Goal: Task Accomplishment & Management: Use online tool/utility

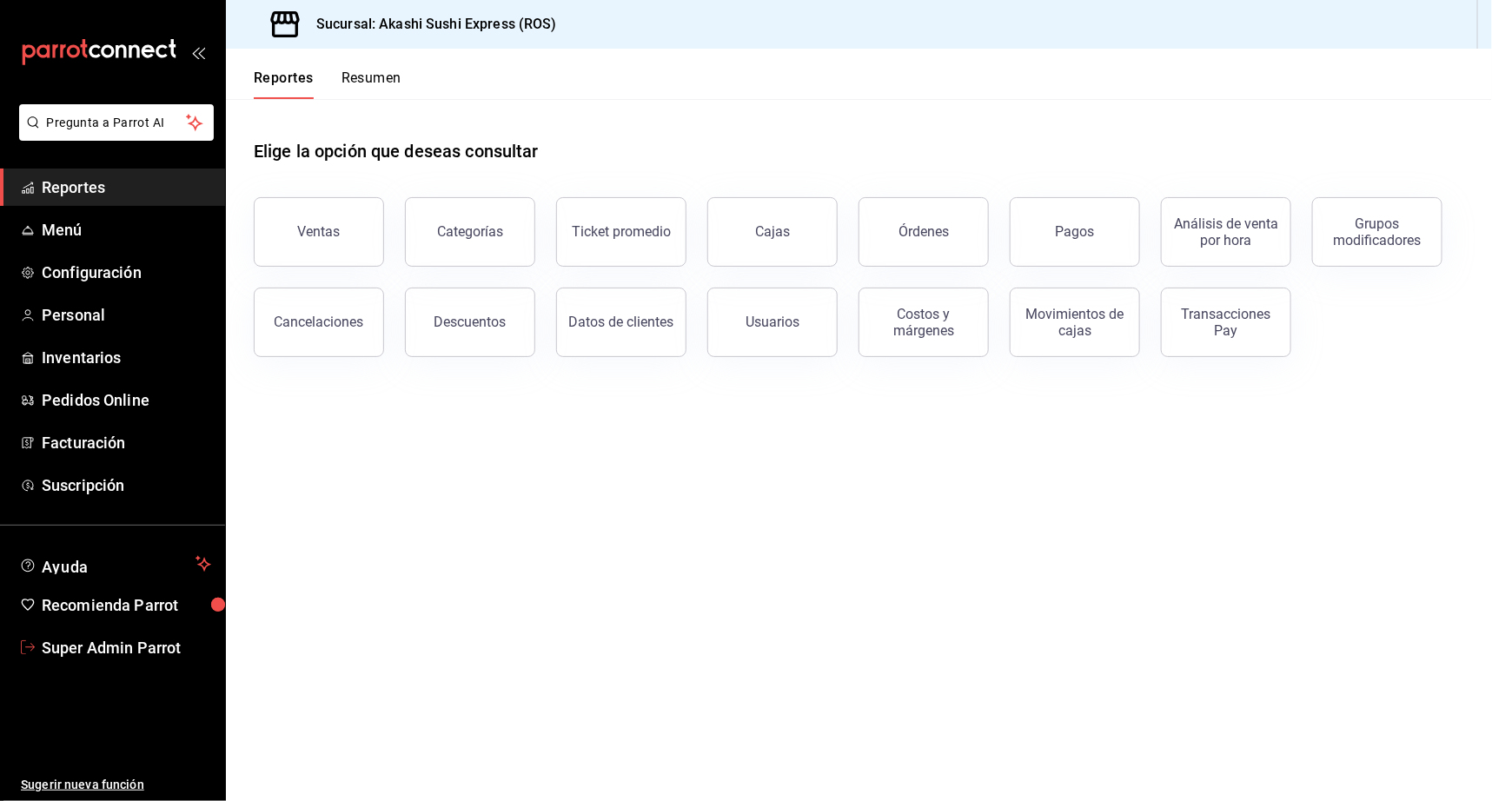
drag, startPoint x: 145, startPoint y: 643, endPoint x: 240, endPoint y: 607, distance: 101.5
click at [145, 642] on span "Super Admin Parrot" at bounding box center [126, 647] width 169 height 23
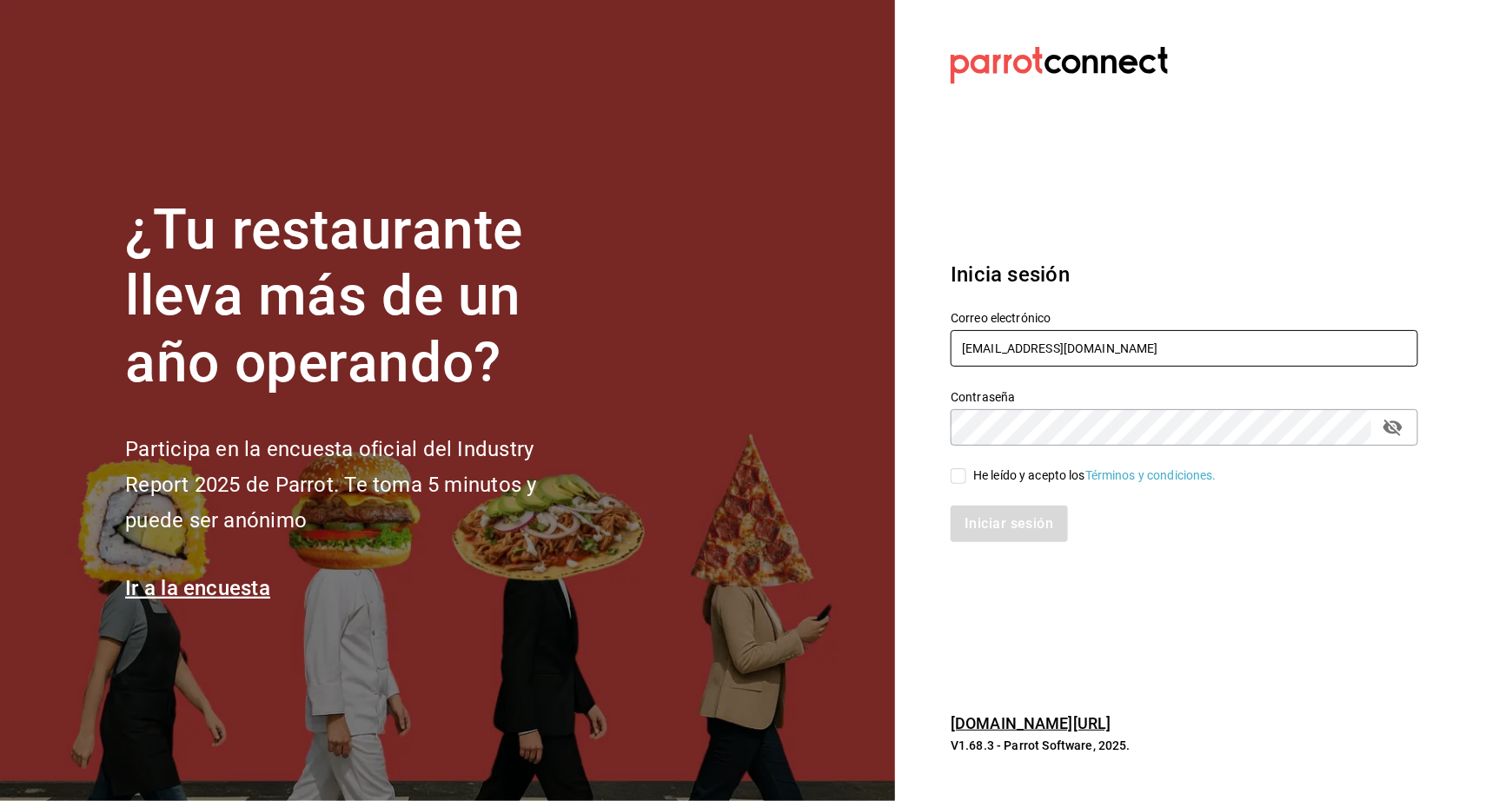
click at [1011, 335] on input "[EMAIL_ADDRESS][DOMAIN_NAME]" at bounding box center [1184, 348] width 467 height 36
click at [998, 341] on input "[EMAIL_ADDRESS][DOMAIN_NAME]" at bounding box center [1184, 348] width 467 height 36
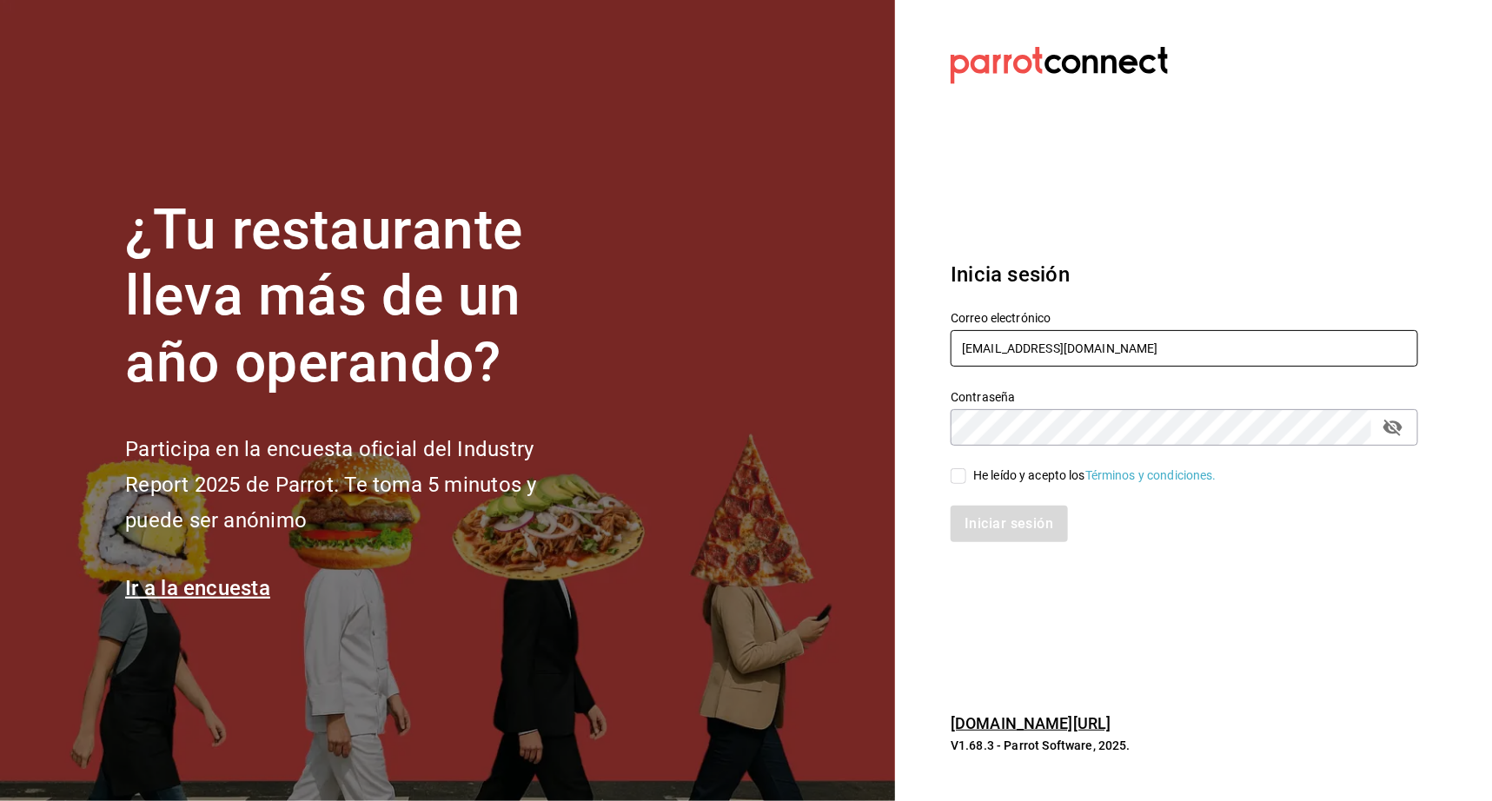
paste input "[EMAIL_ADDRESS][DOMAIN_NAME] Parr0tConnec7"
click at [1145, 348] on input "[EMAIL_ADDRESS][DOMAIN_NAME] Parr0tConnec7" at bounding box center [1184, 348] width 467 height 36
type input "[EMAIL_ADDRESS][DOMAIN_NAME]"
drag, startPoint x: 1408, startPoint y: 428, endPoint x: 1380, endPoint y: 430, distance: 27.9
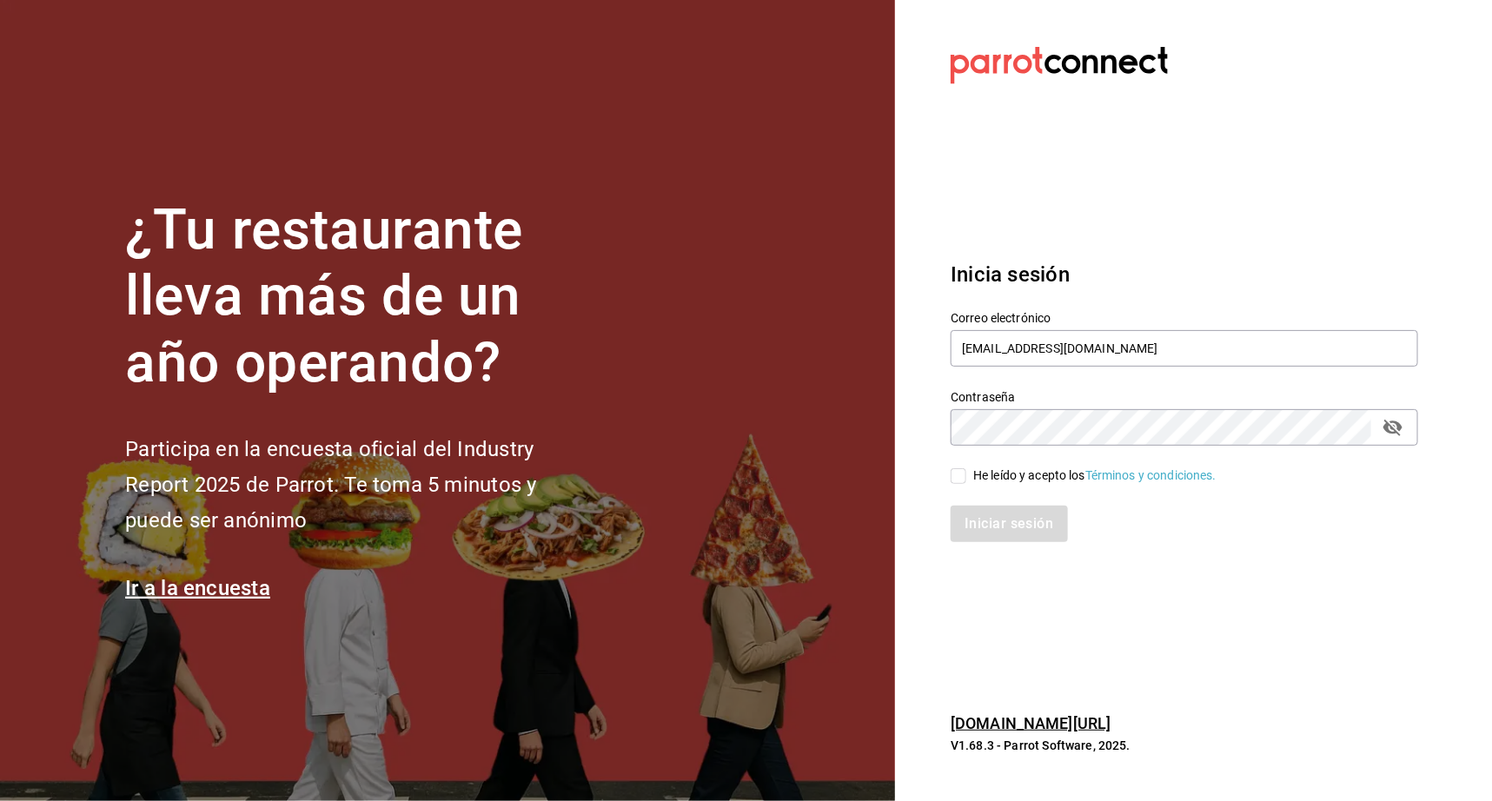
click at [1408, 428] on div "Contraseña" at bounding box center [1184, 427] width 467 height 36
click at [1397, 424] on icon "passwordField" at bounding box center [1392, 428] width 19 height 17
click at [1055, 479] on div "He leído y acepto los Términos y condiciones." at bounding box center [1094, 476] width 243 height 18
click at [966, 479] on input "He leído y acepto los Términos y condiciones." at bounding box center [959, 476] width 16 height 16
checkbox input "true"
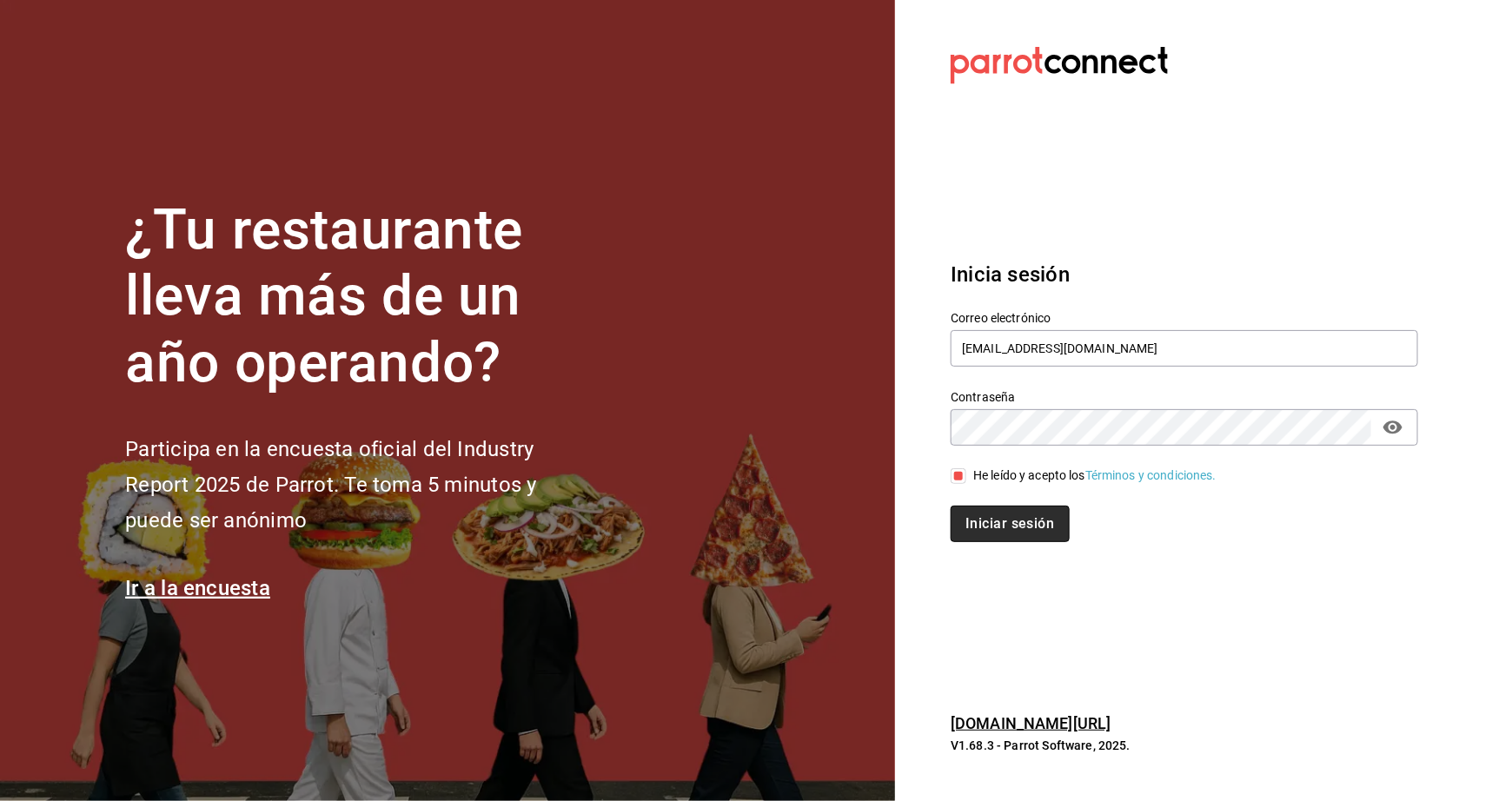
click at [1022, 517] on button "Iniciar sesión" at bounding box center [1010, 524] width 118 height 36
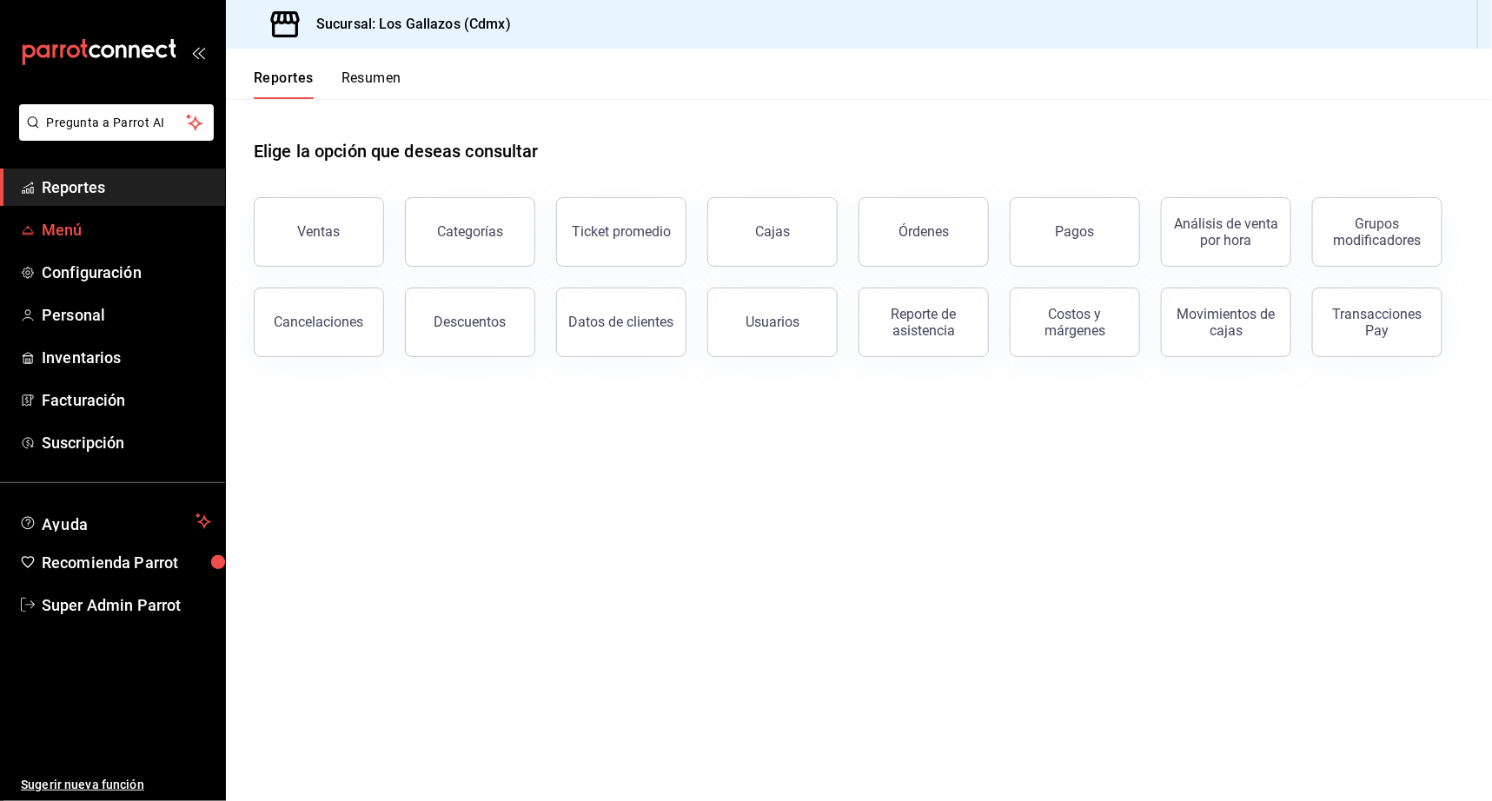
click at [62, 229] on span "Menú" at bounding box center [126, 229] width 169 height 23
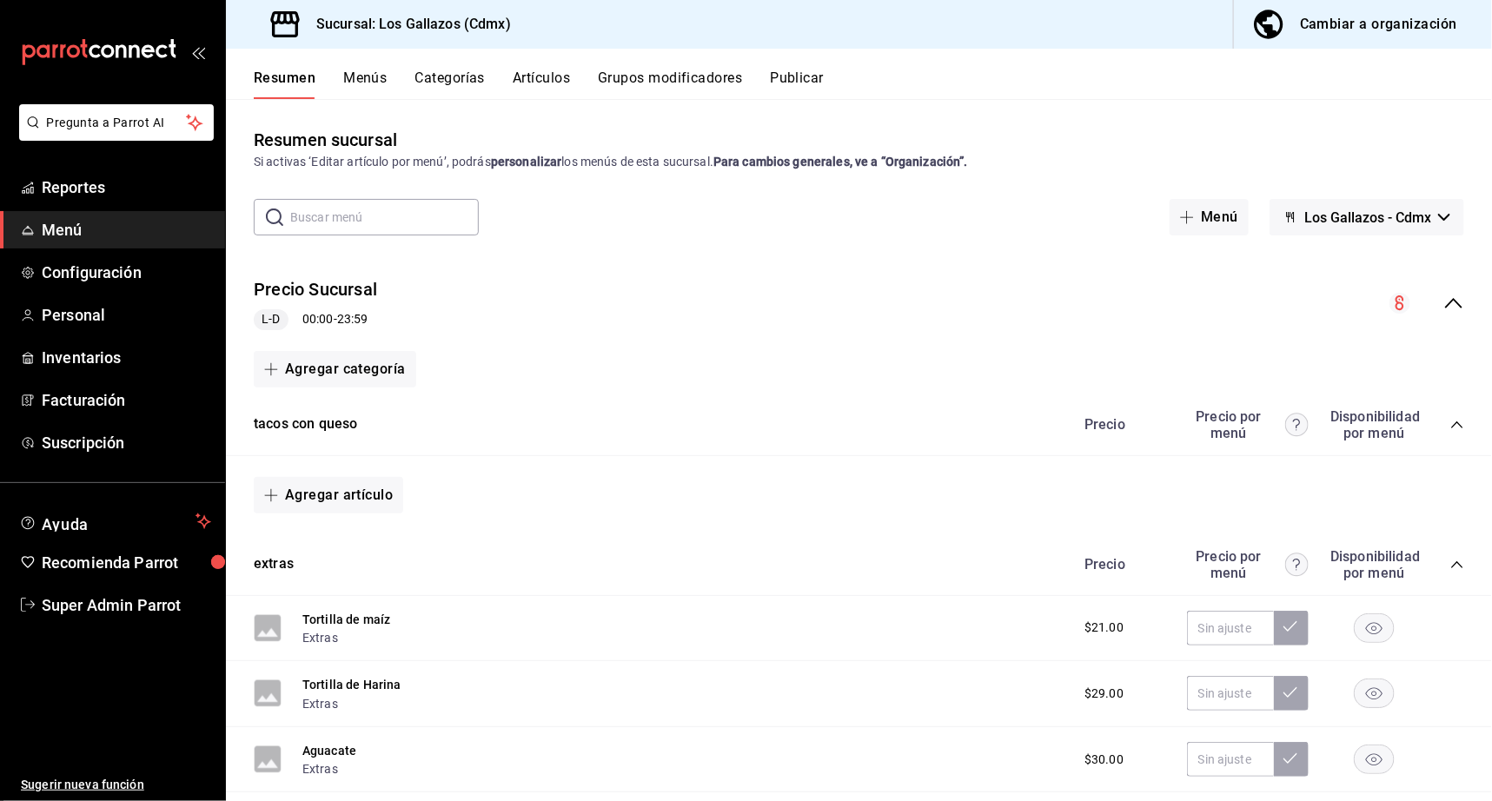
click at [375, 76] on button "Menús" at bounding box center [364, 85] width 43 height 30
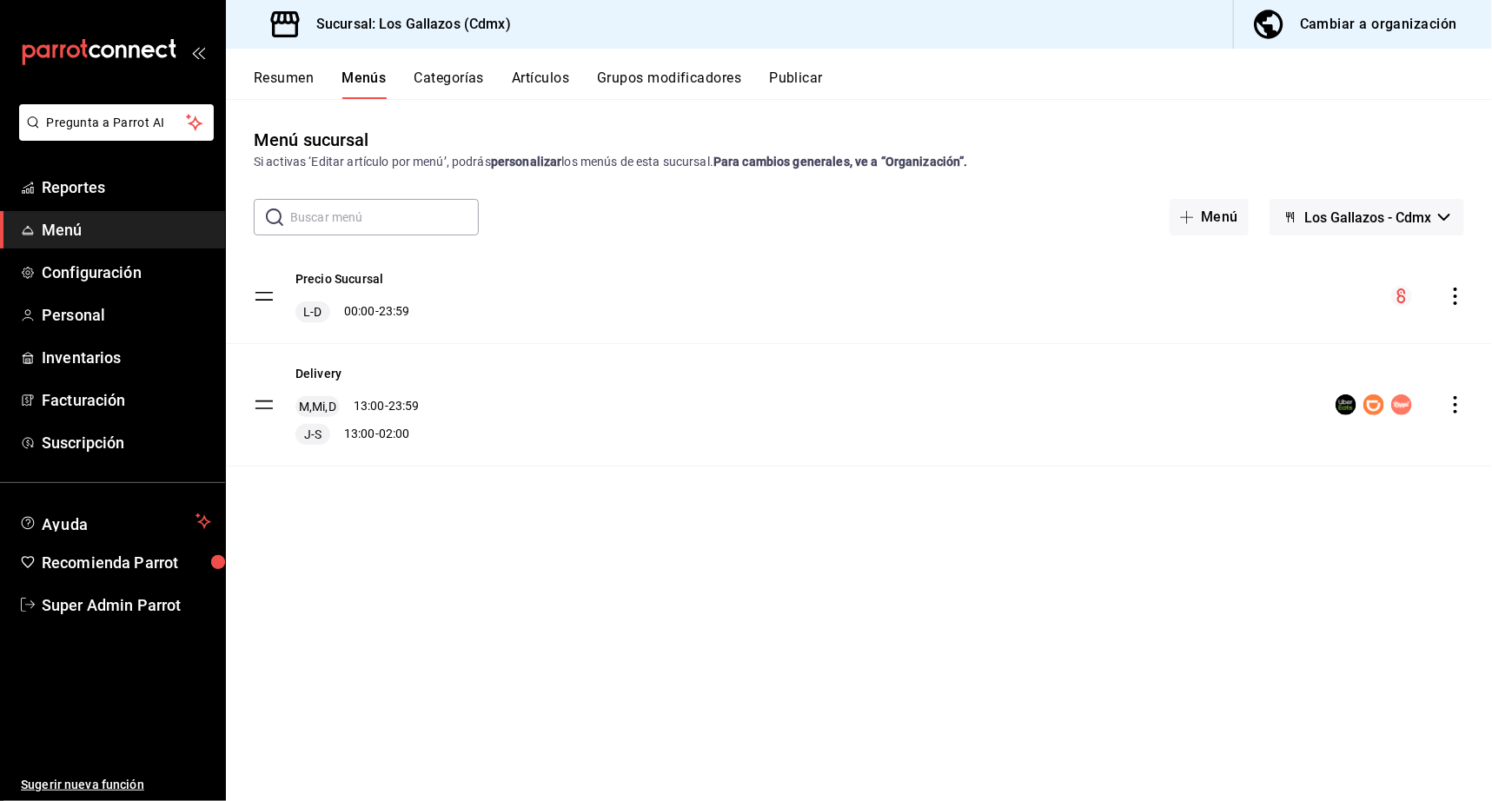
click at [1347, 219] on span "Los Gallazos - Cdmx" at bounding box center [1367, 217] width 127 height 17
click at [1203, 356] on div at bounding box center [746, 400] width 1492 height 801
click at [793, 77] on button "Publicar" at bounding box center [796, 85] width 54 height 30
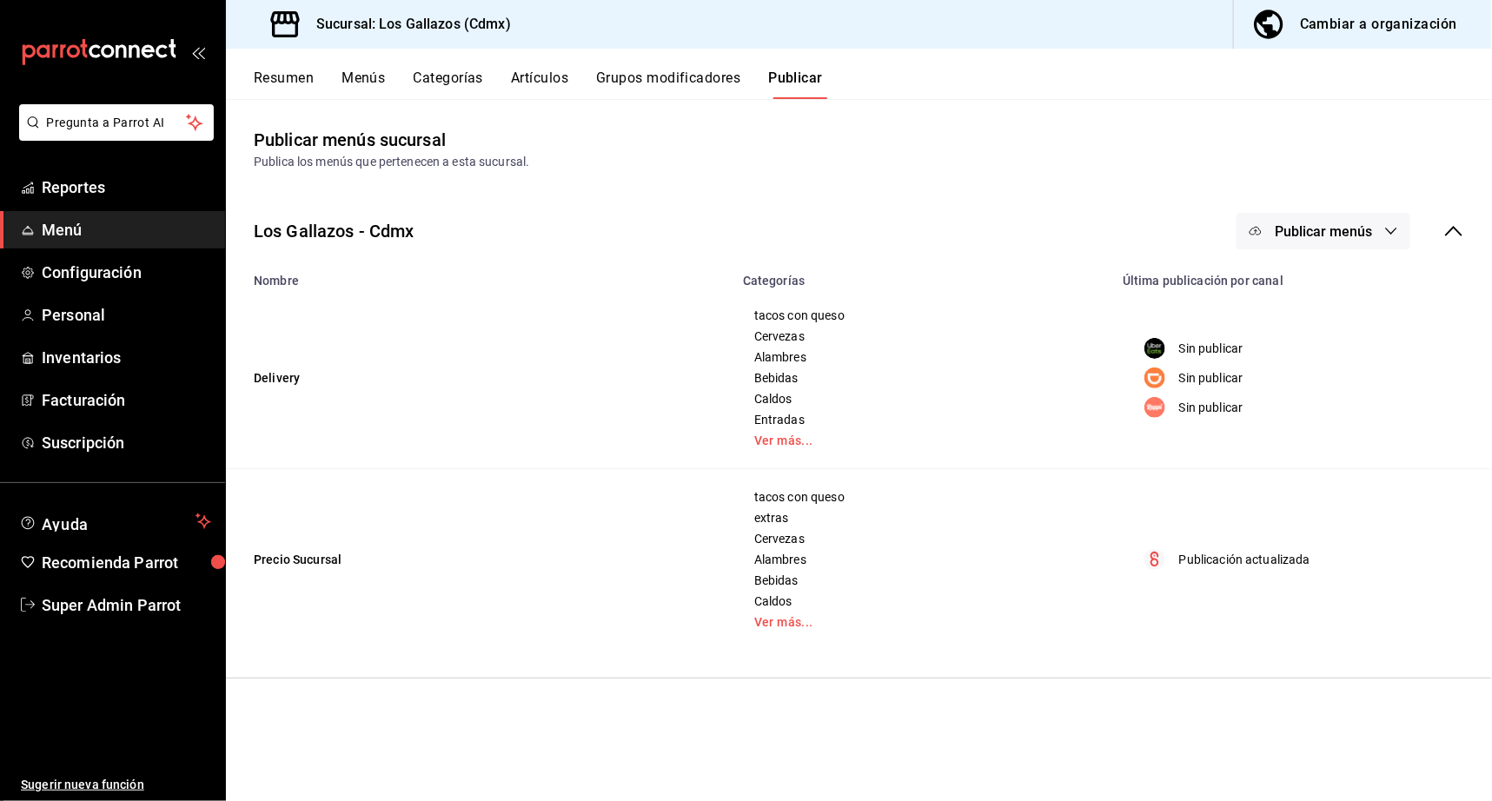
click at [1361, 237] on span "Publicar menús" at bounding box center [1323, 231] width 97 height 17
click at [1326, 269] on li "Uber Eats" at bounding box center [1324, 287] width 160 height 49
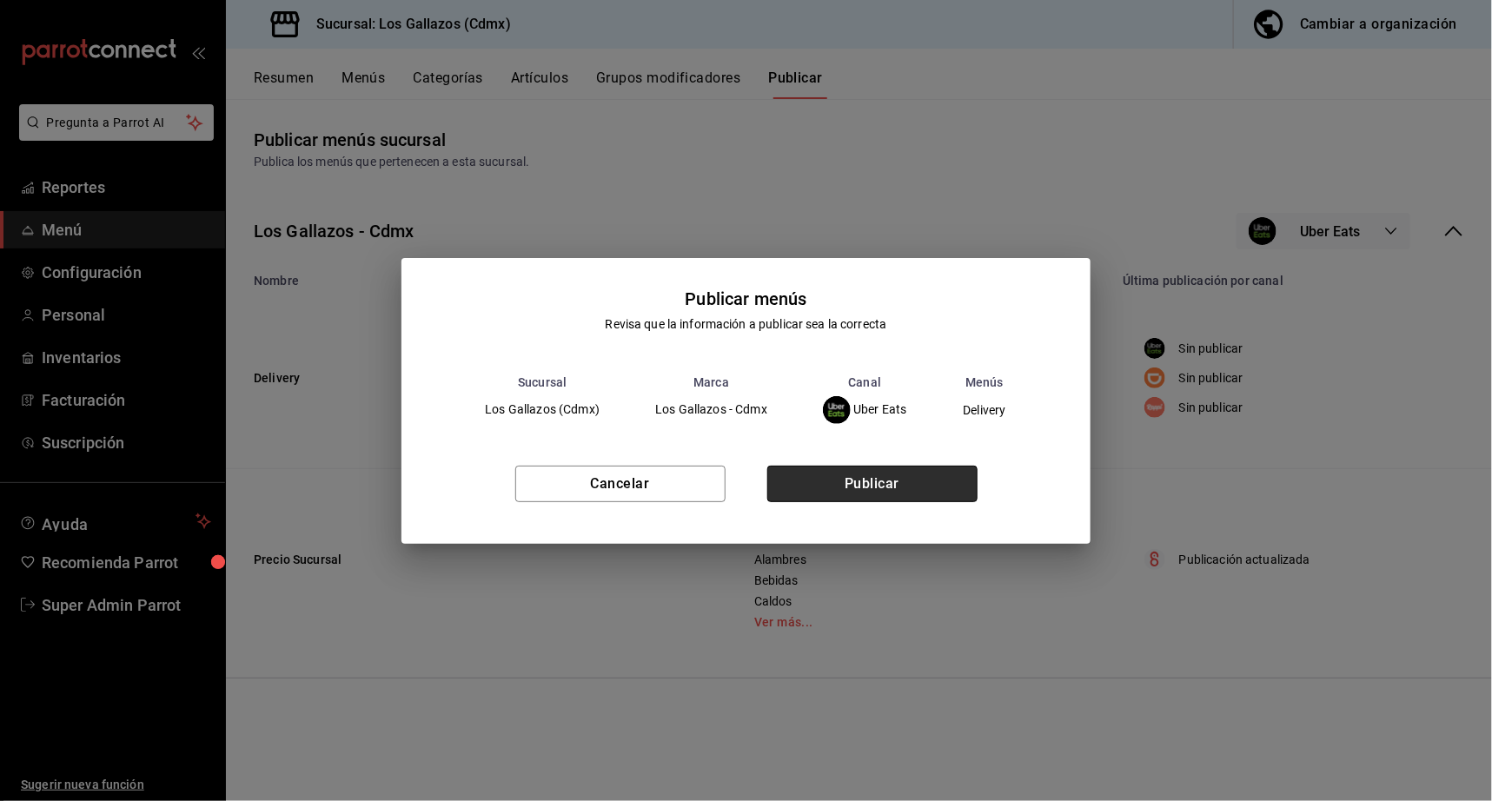
click at [813, 480] on button "Publicar" at bounding box center [872, 484] width 210 height 36
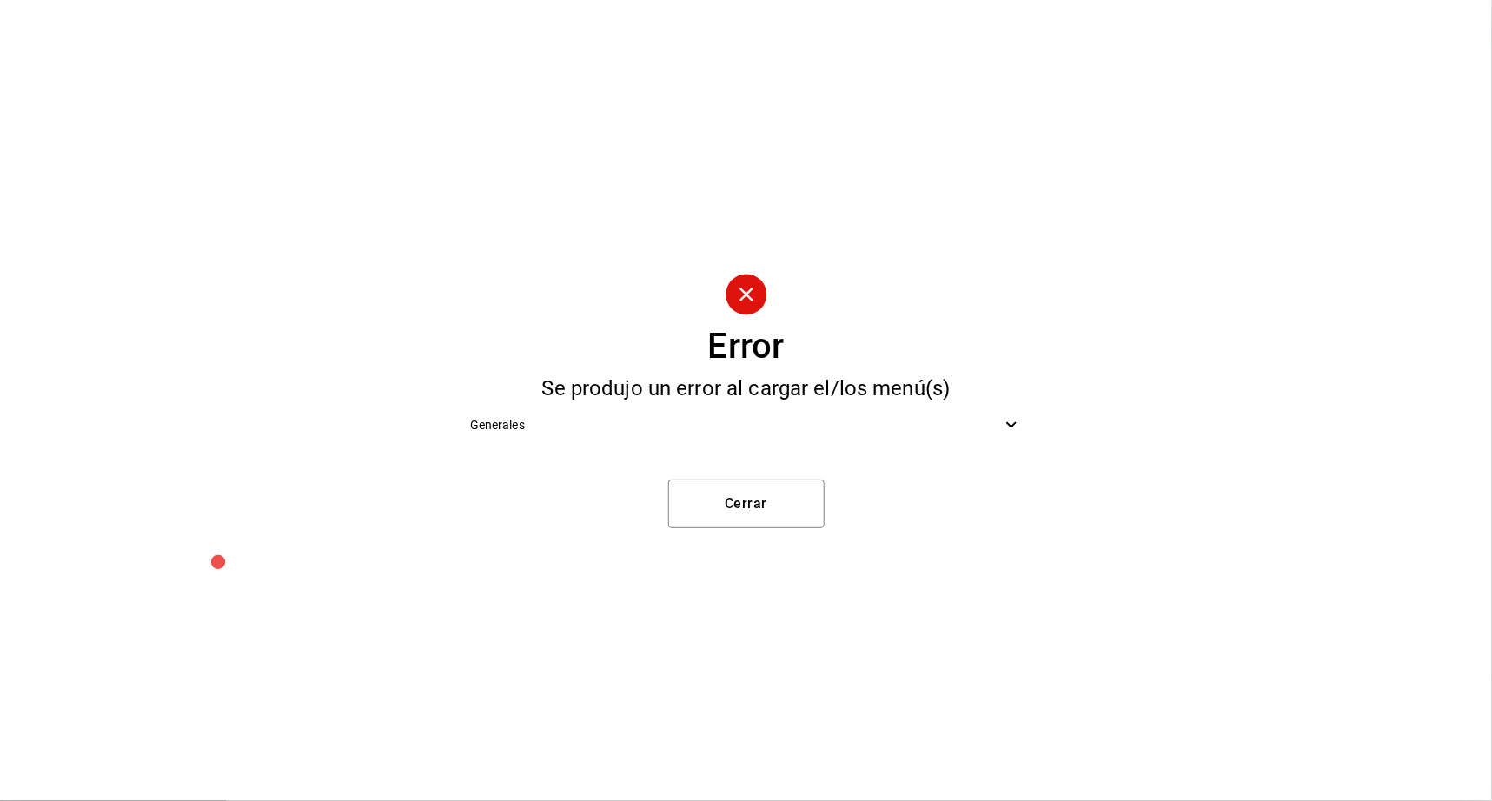
click at [772, 433] on span "Generales" at bounding box center [736, 425] width 532 height 18
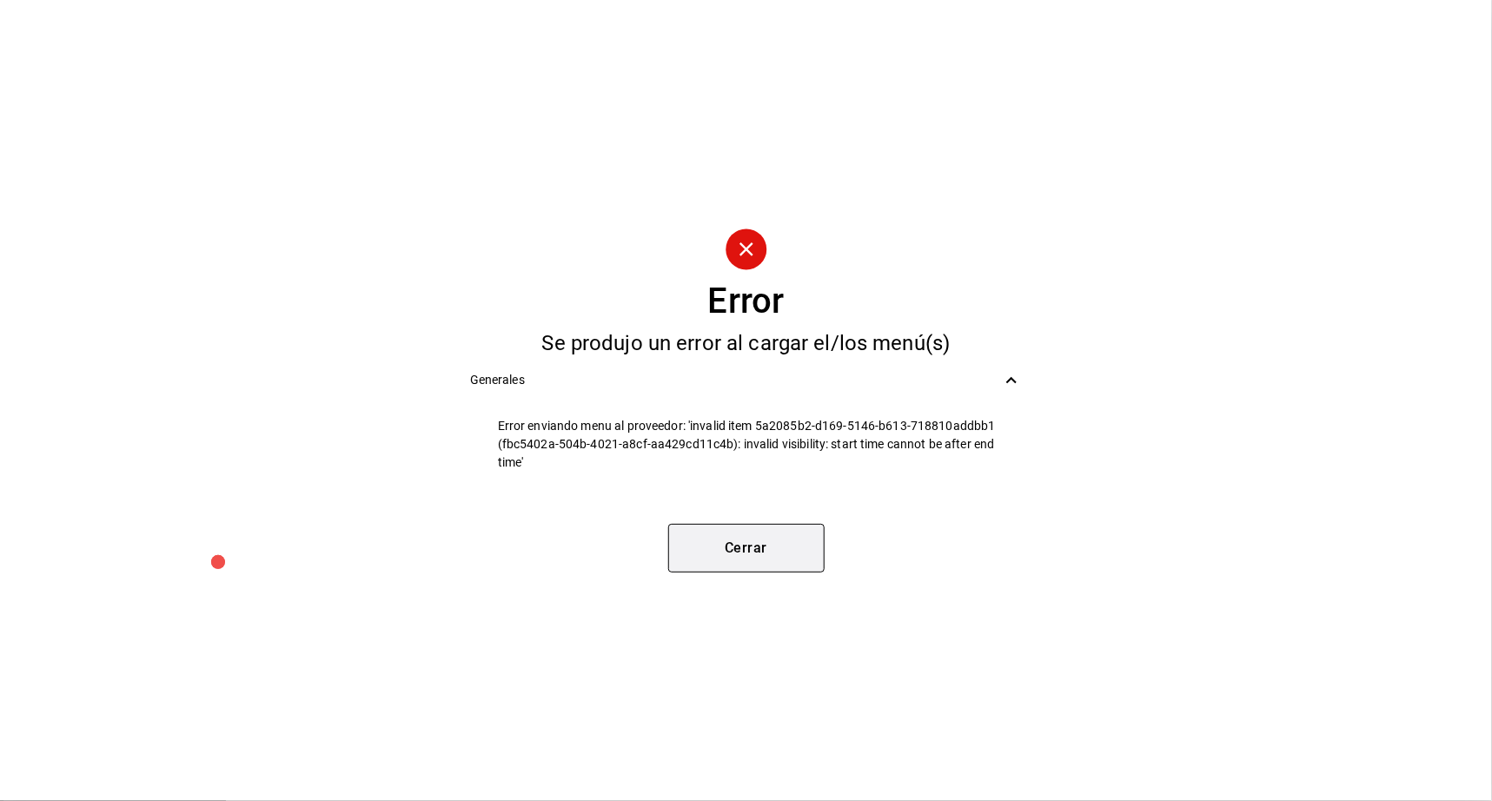
click at [729, 557] on button "Cerrar" at bounding box center [746, 548] width 156 height 49
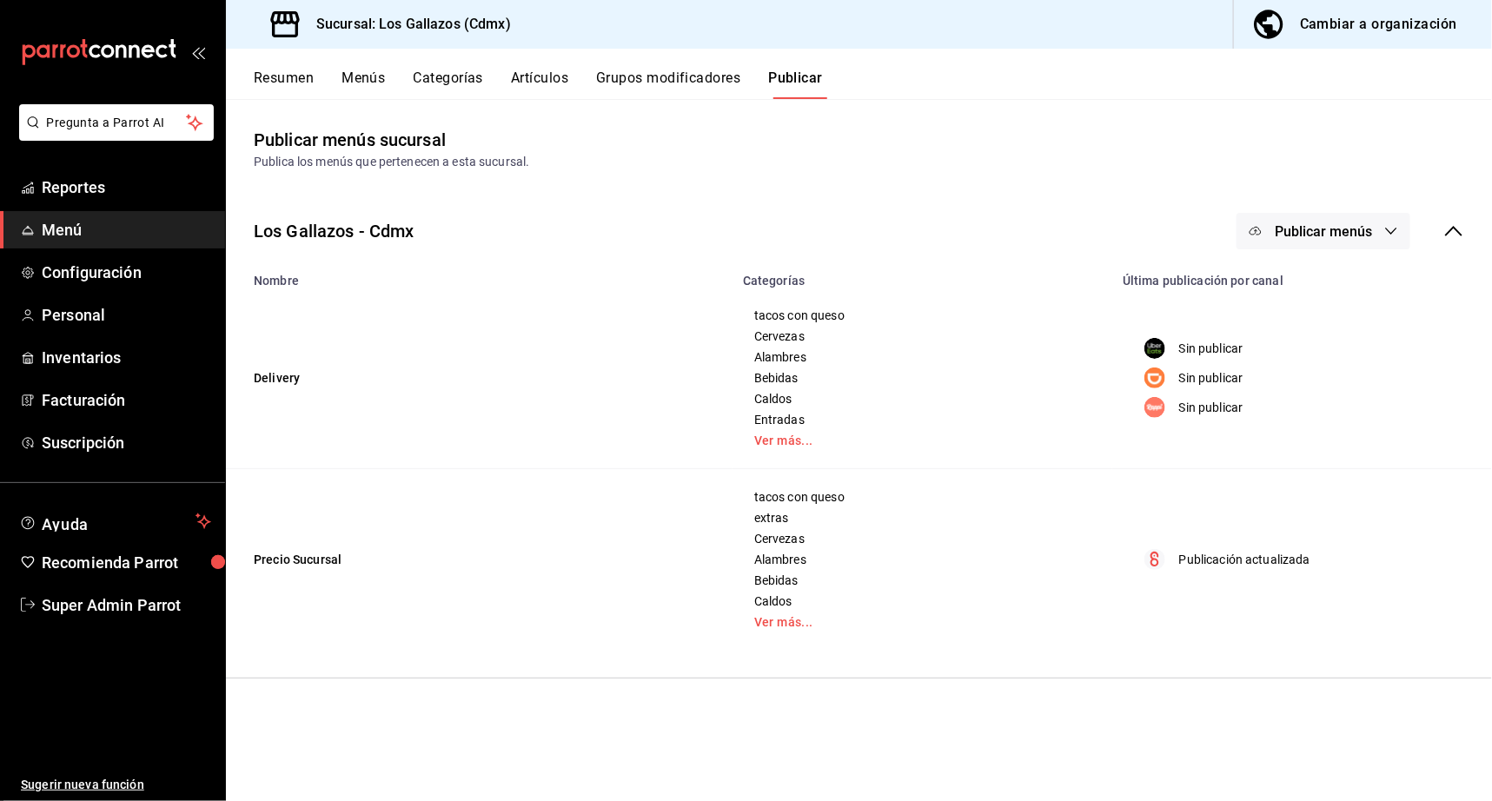
click at [372, 83] on button "Menús" at bounding box center [362, 85] width 43 height 30
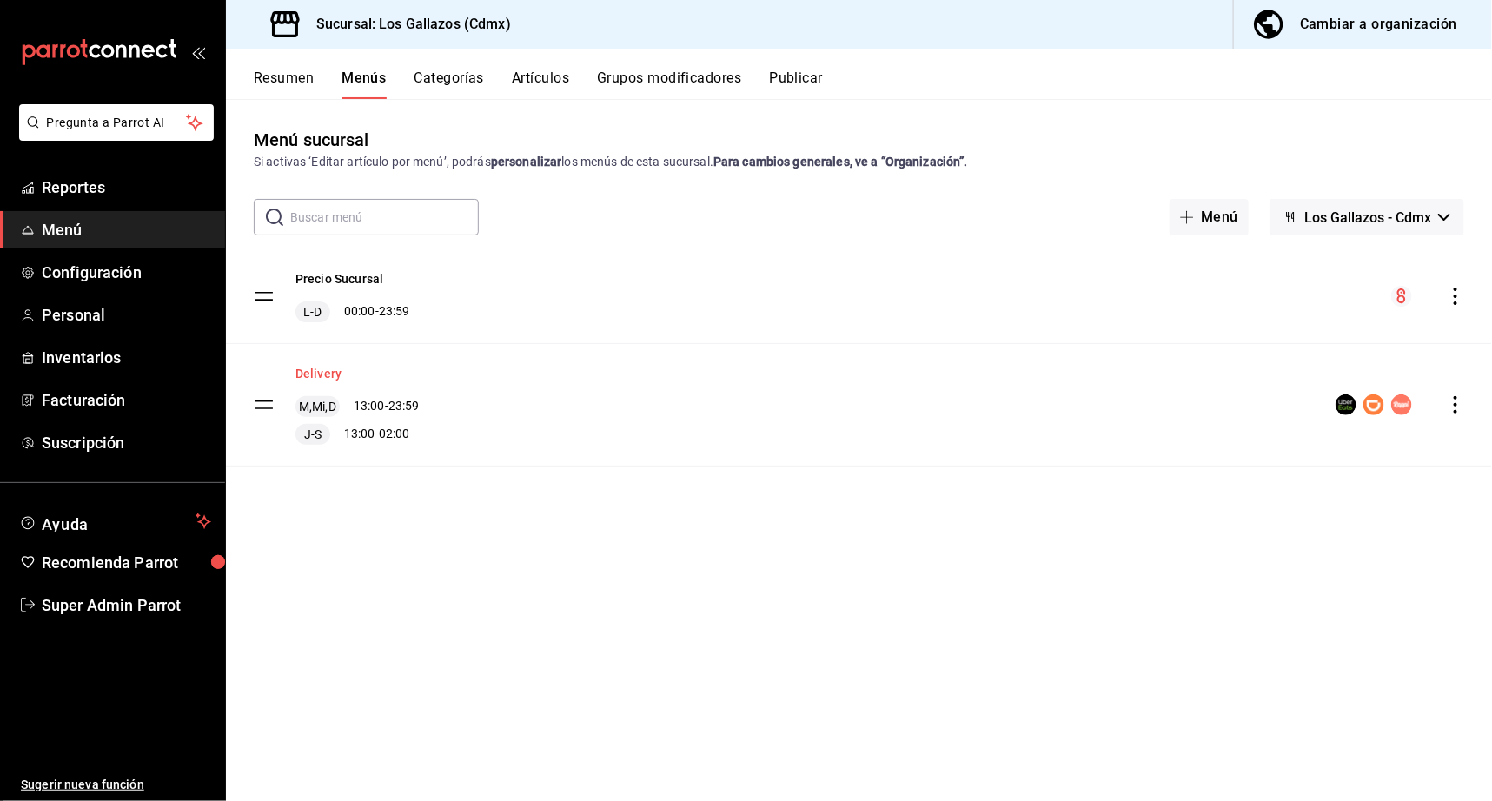
click at [314, 375] on button "Delivery" at bounding box center [318, 373] width 46 height 17
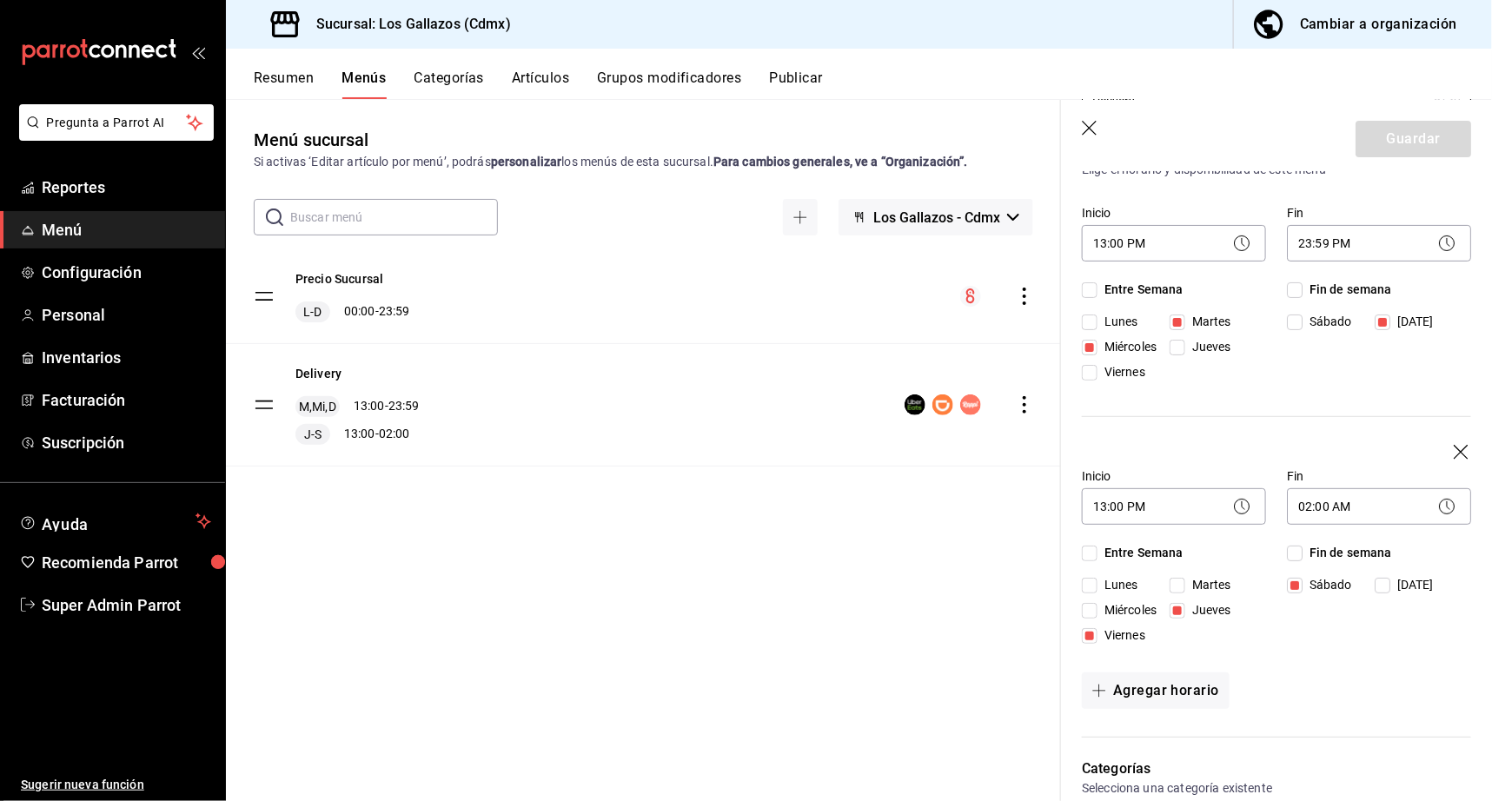
scroll to position [148, 0]
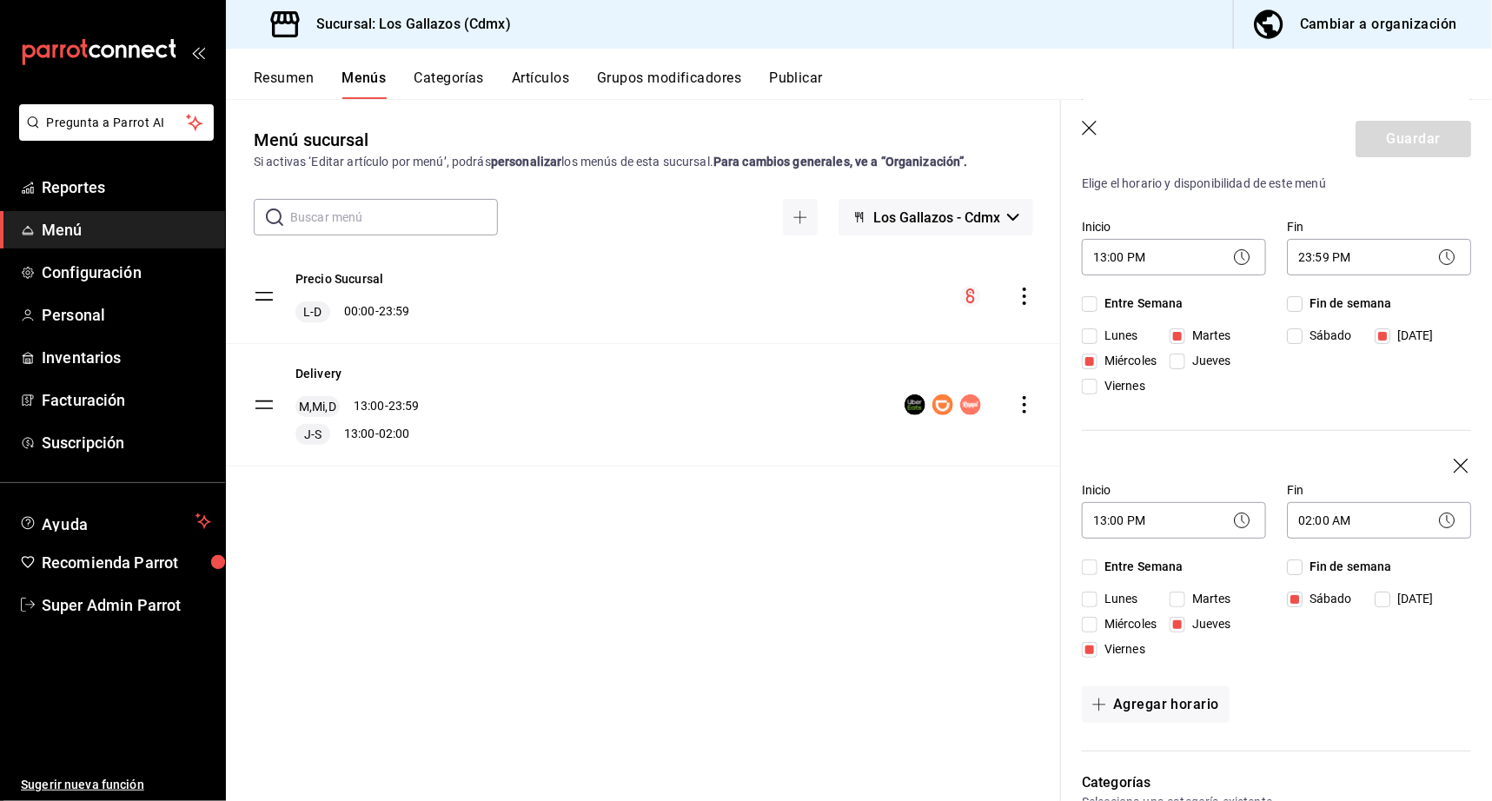
click at [778, 87] on button "Publicar" at bounding box center [796, 85] width 54 height 30
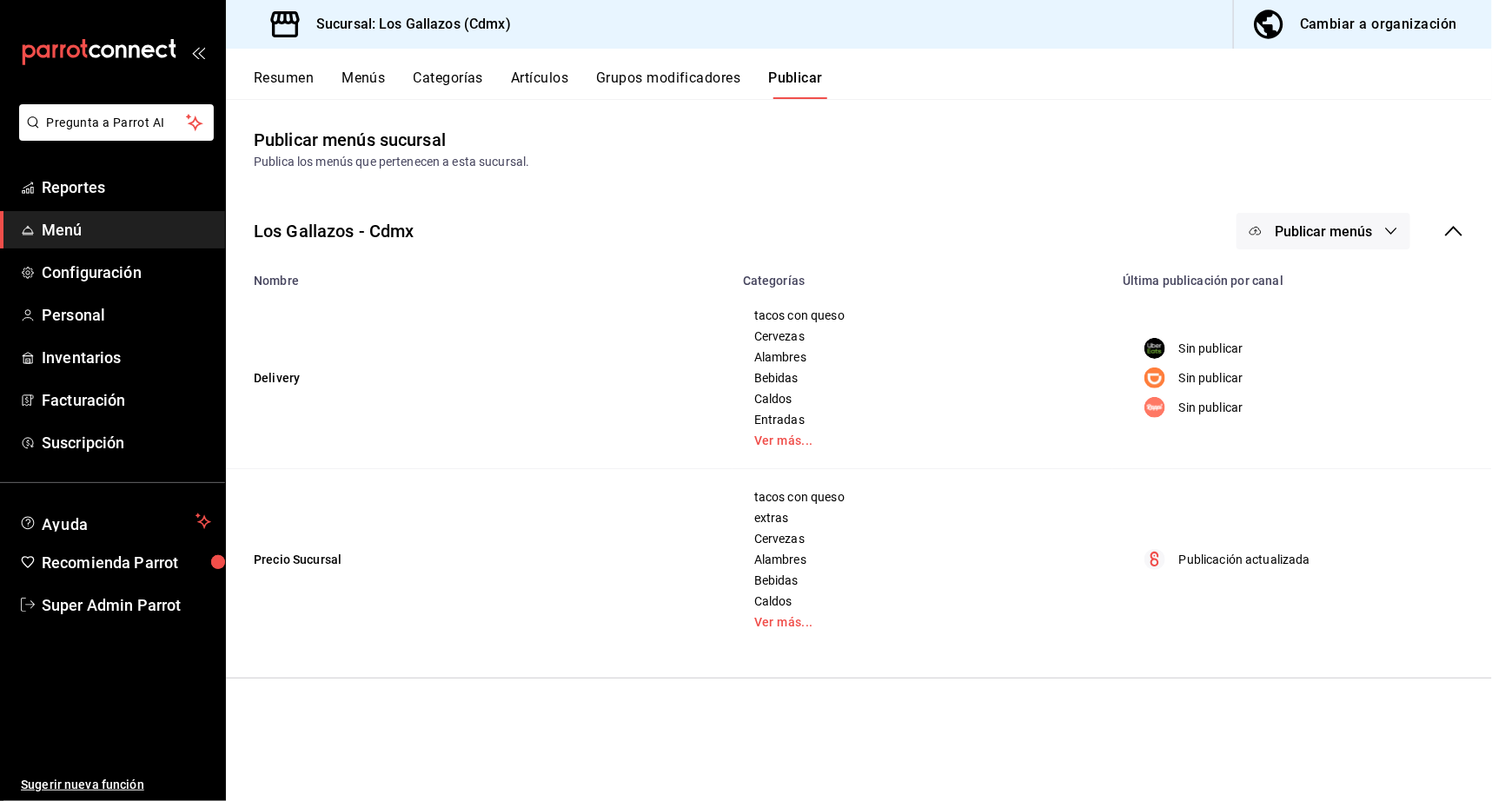
click at [1362, 229] on span "Publicar menús" at bounding box center [1323, 231] width 97 height 17
click at [1302, 295] on div at bounding box center [1282, 288] width 49 height 28
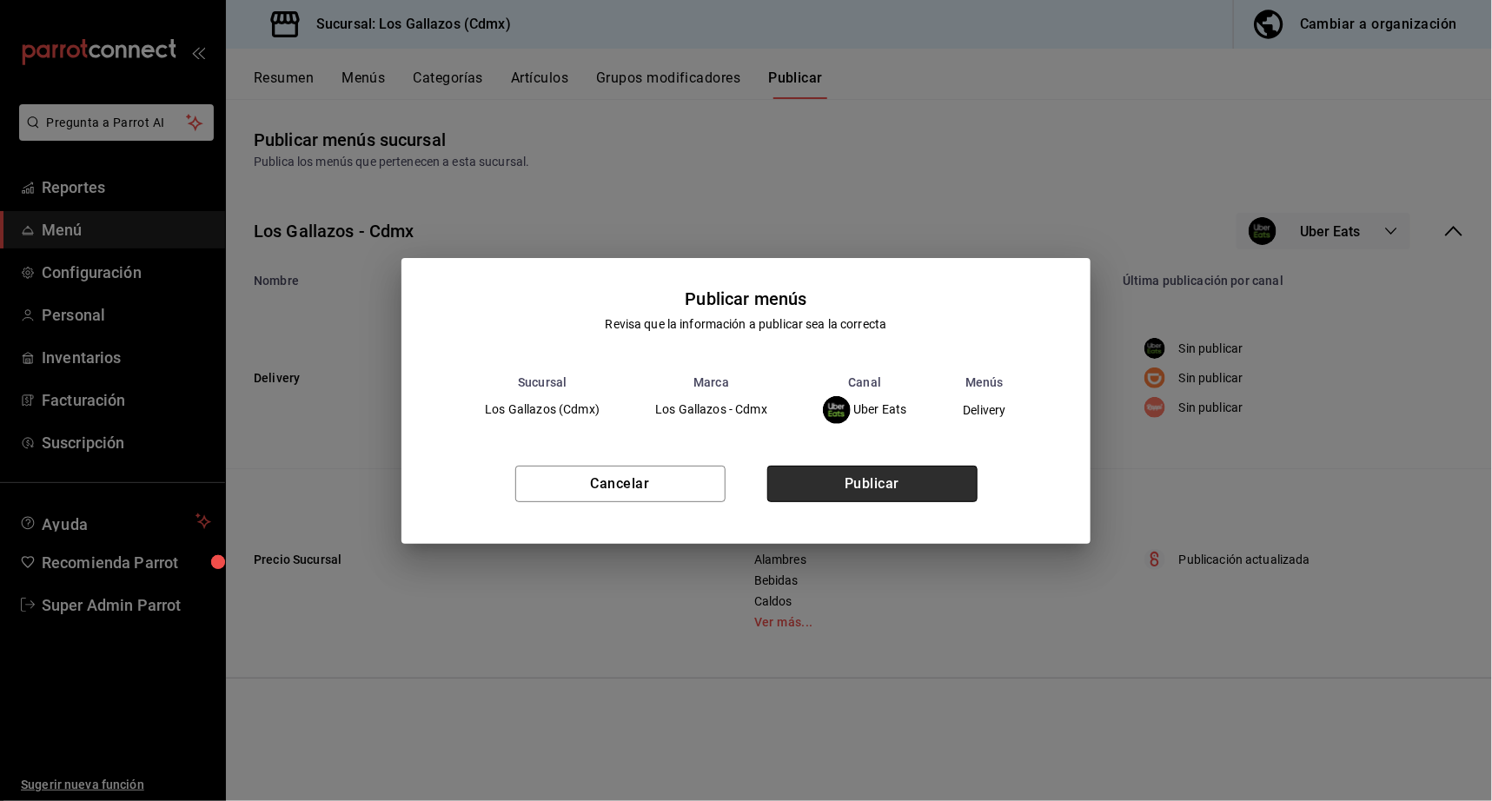
click at [903, 487] on button "Publicar" at bounding box center [872, 484] width 210 height 36
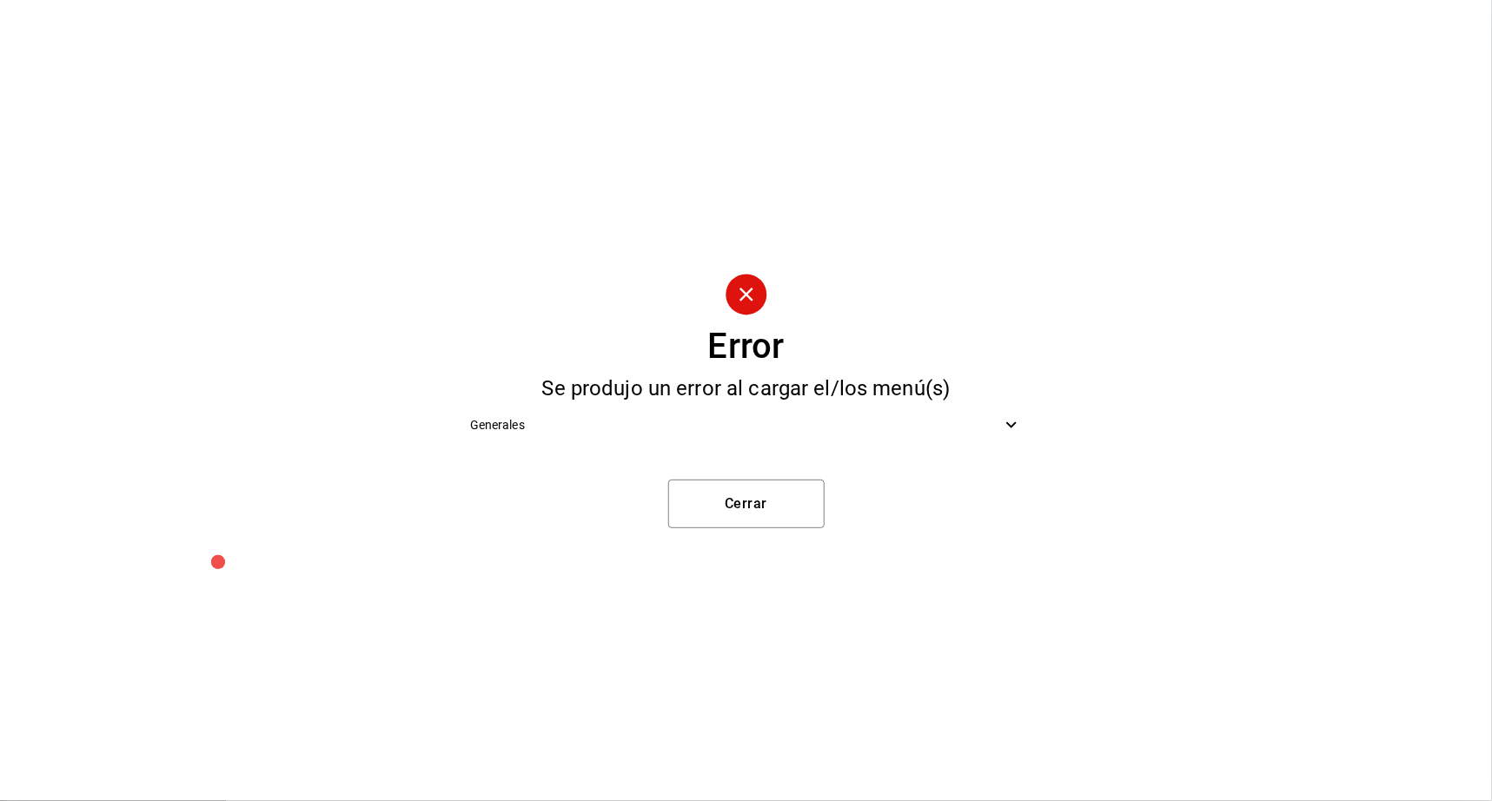
click at [783, 431] on span "Generales" at bounding box center [736, 425] width 532 height 18
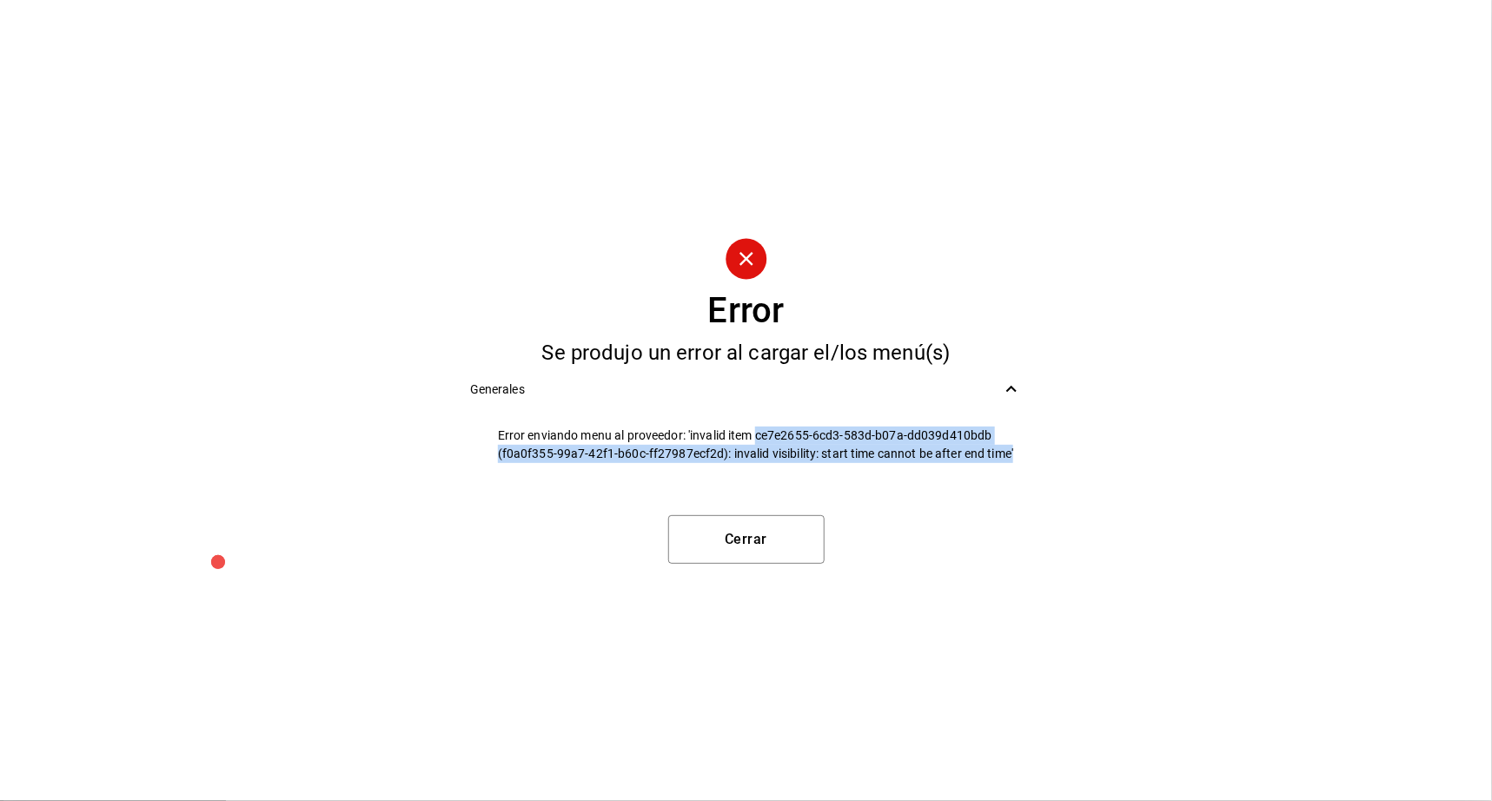
drag, startPoint x: 759, startPoint y: 436, endPoint x: 1028, endPoint y: 453, distance: 269.9
click at [1030, 453] on li "Error enviando menu al proveedor: 'invalid item ce7e2655-6cd3-583d-b07a-dd039d4…" at bounding box center [746, 444] width 580 height 57
click at [637, 444] on span "Error enviando menu al proveedor: 'invalid item ce7e2655-6cd3-583d-b07a-dd039d4…" at bounding box center [760, 445] width 525 height 36
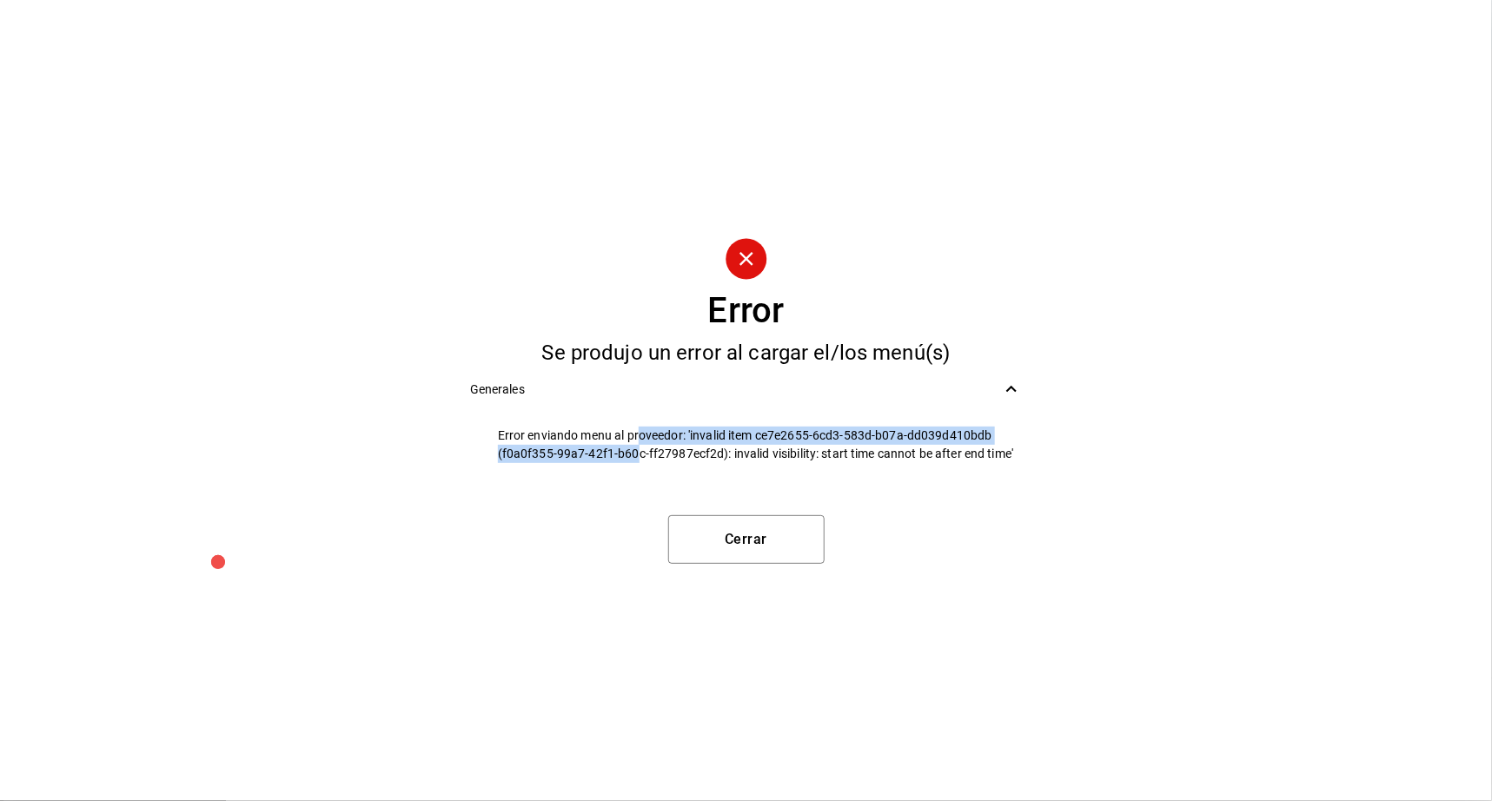
click at [651, 432] on span "Error enviando menu al proveedor: 'invalid item ce7e2655-6cd3-583d-b07a-dd039d4…" at bounding box center [760, 445] width 525 height 36
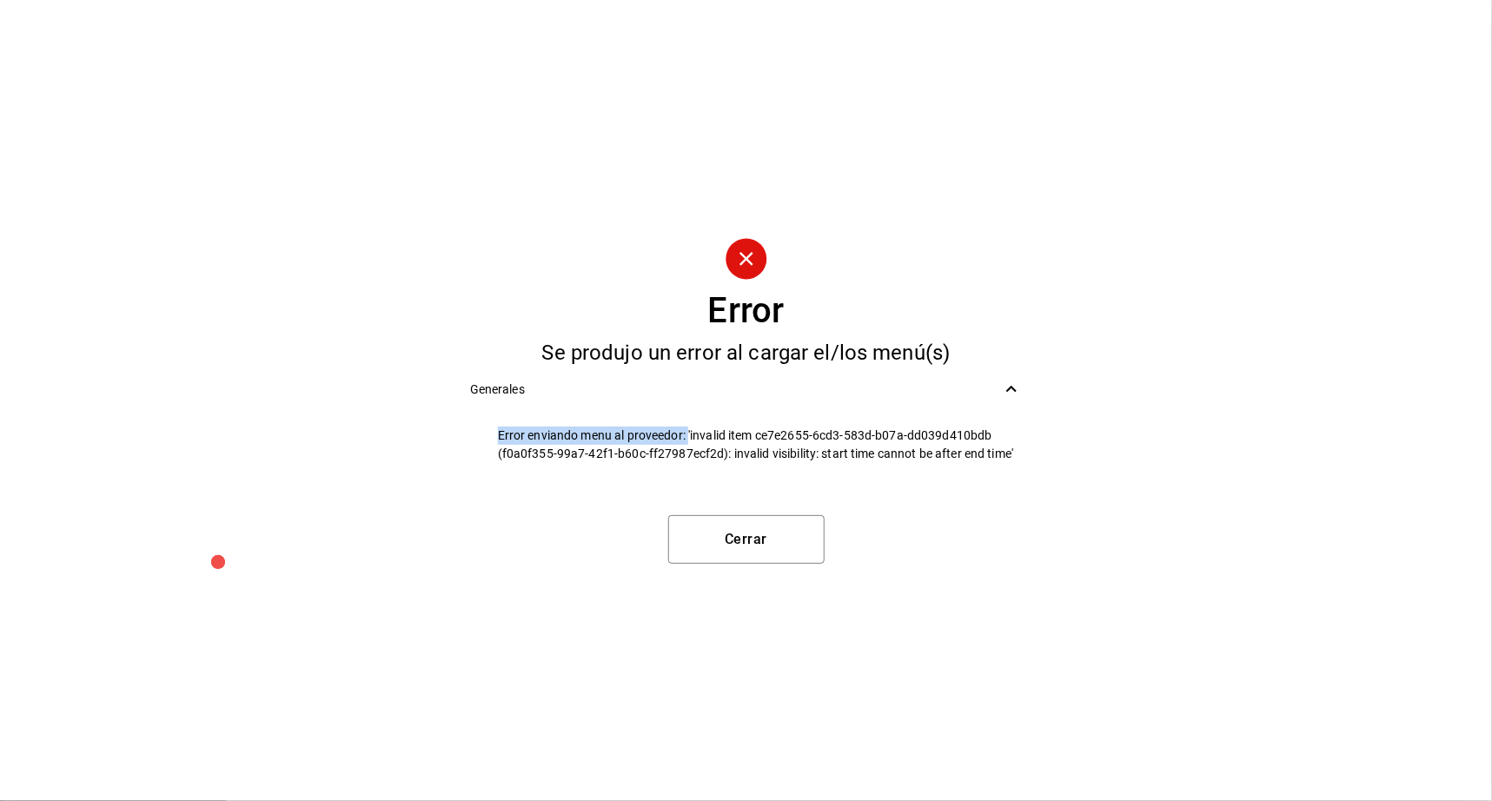
drag, startPoint x: 689, startPoint y: 431, endPoint x: 953, endPoint y: 422, distance: 264.3
click at [953, 422] on li "Error enviando menu al proveedor: 'invalid item ce7e2655-6cd3-583d-b07a-dd039d4…" at bounding box center [746, 444] width 580 height 57
click at [734, 454] on span "Error enviando menu al proveedor: 'invalid item ce7e2655-6cd3-583d-b07a-dd039d4…" at bounding box center [760, 445] width 525 height 36
click at [766, 547] on button "Cerrar" at bounding box center [746, 539] width 156 height 49
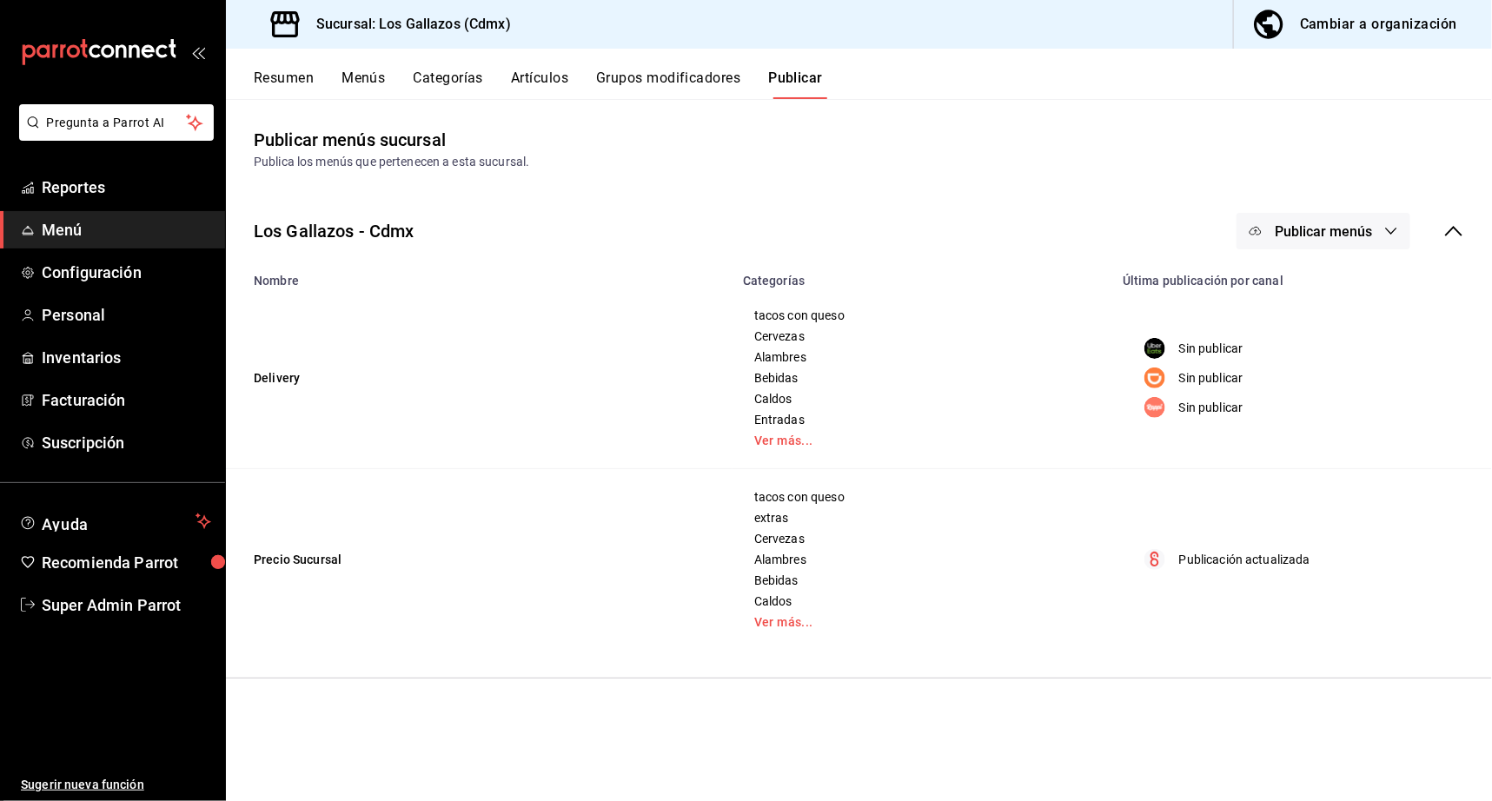
click at [378, 84] on button "Menús" at bounding box center [362, 85] width 43 height 30
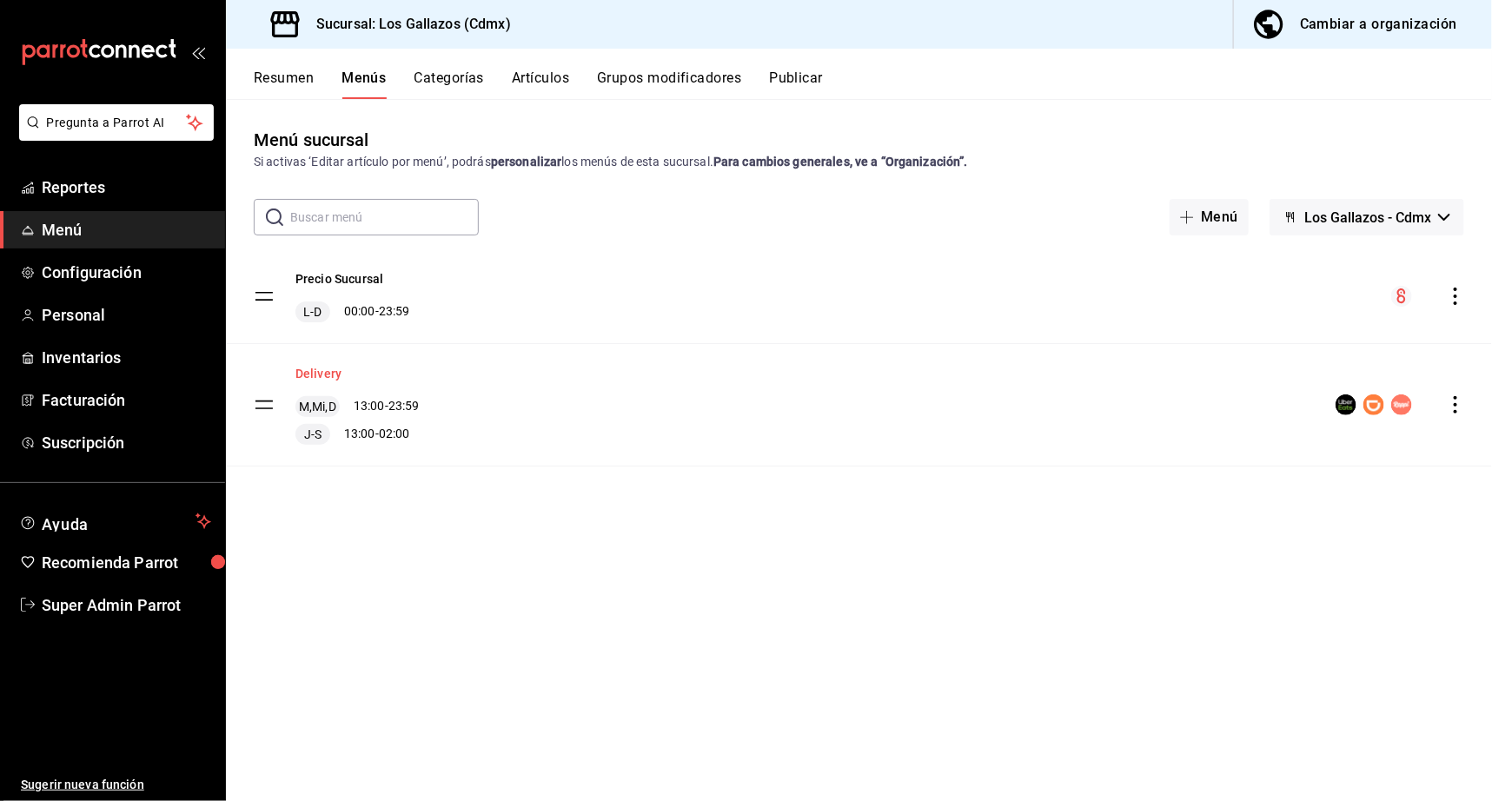
click at [326, 377] on button "Delivery" at bounding box center [318, 373] width 46 height 17
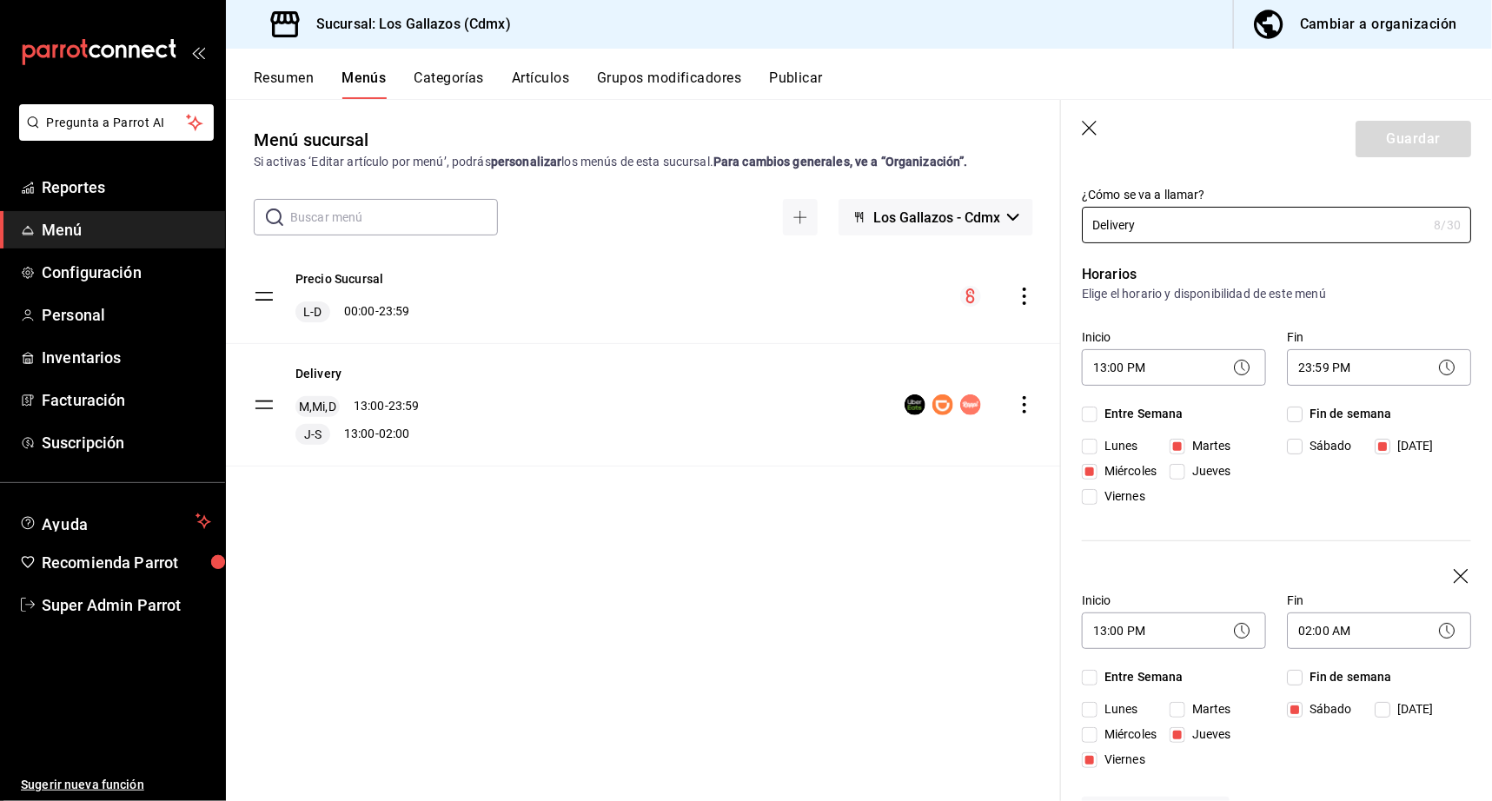
scroll to position [169, 0]
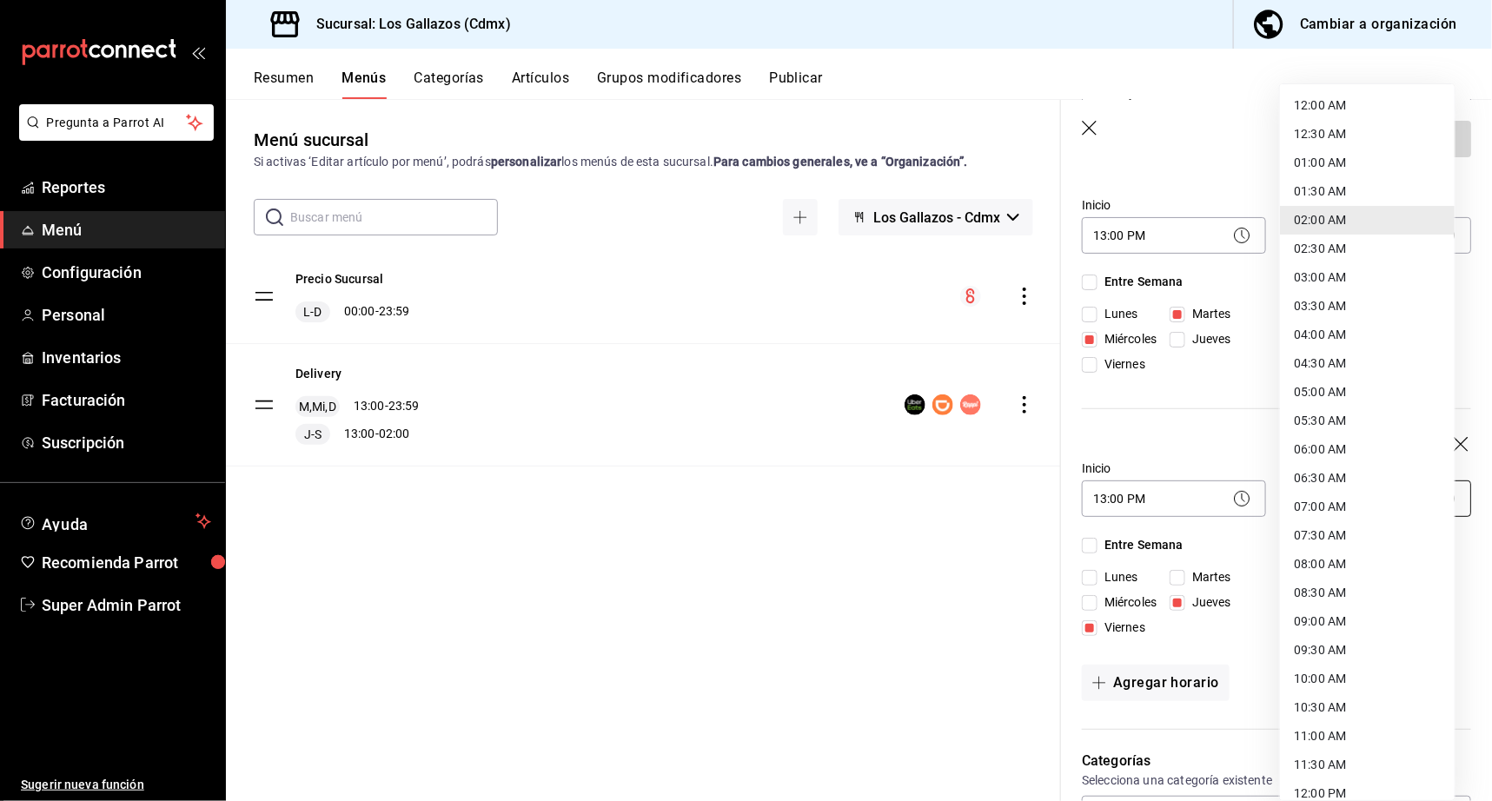
click at [1342, 498] on body "Pregunta a Parrot AI Reportes Menú Configuración Personal Inventarios Facturaci…" at bounding box center [746, 400] width 1492 height 801
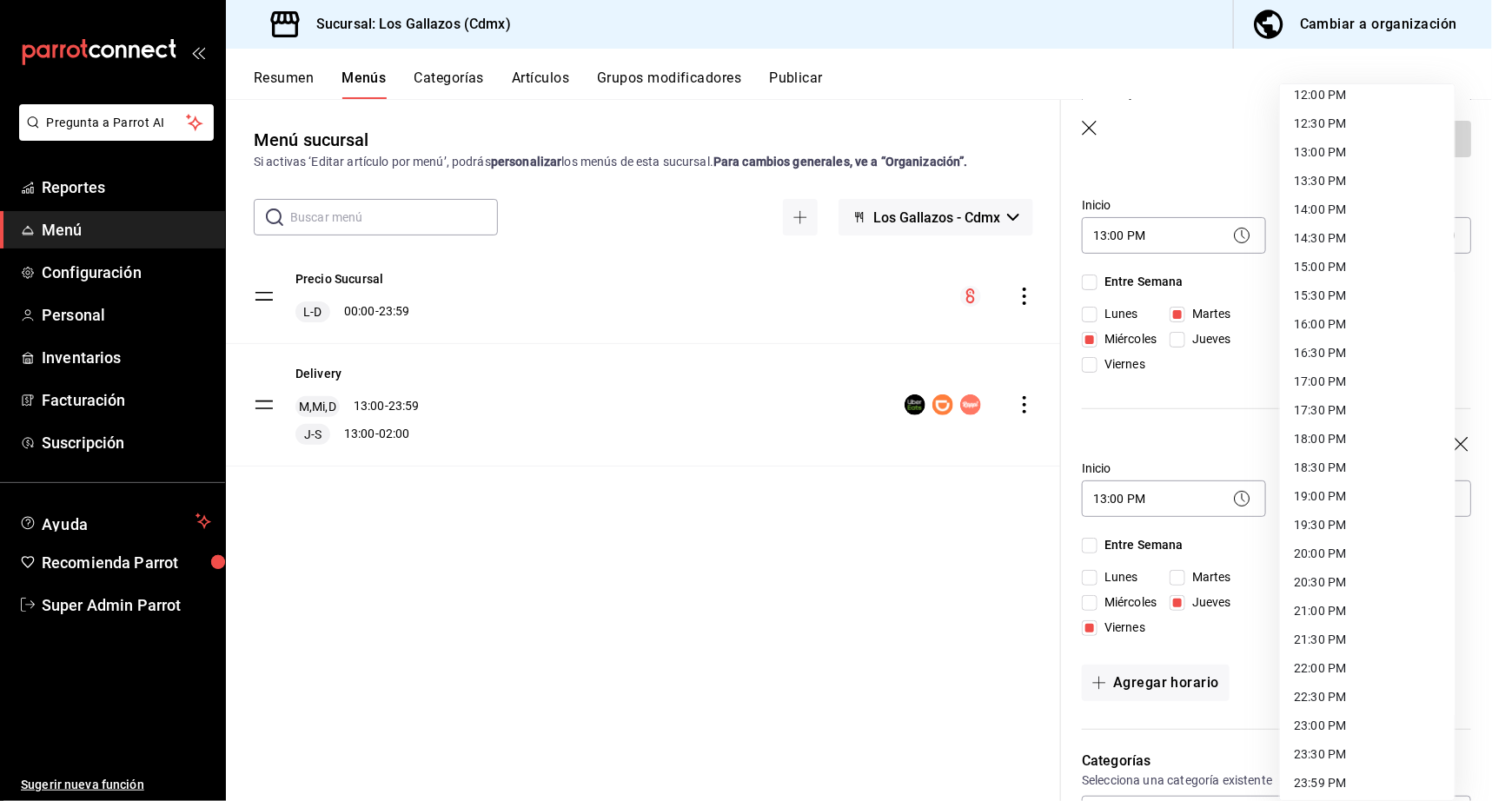
scroll to position [701, 0]
click at [1332, 786] on li "23:59 PM" at bounding box center [1367, 780] width 175 height 29
type input "23:59"
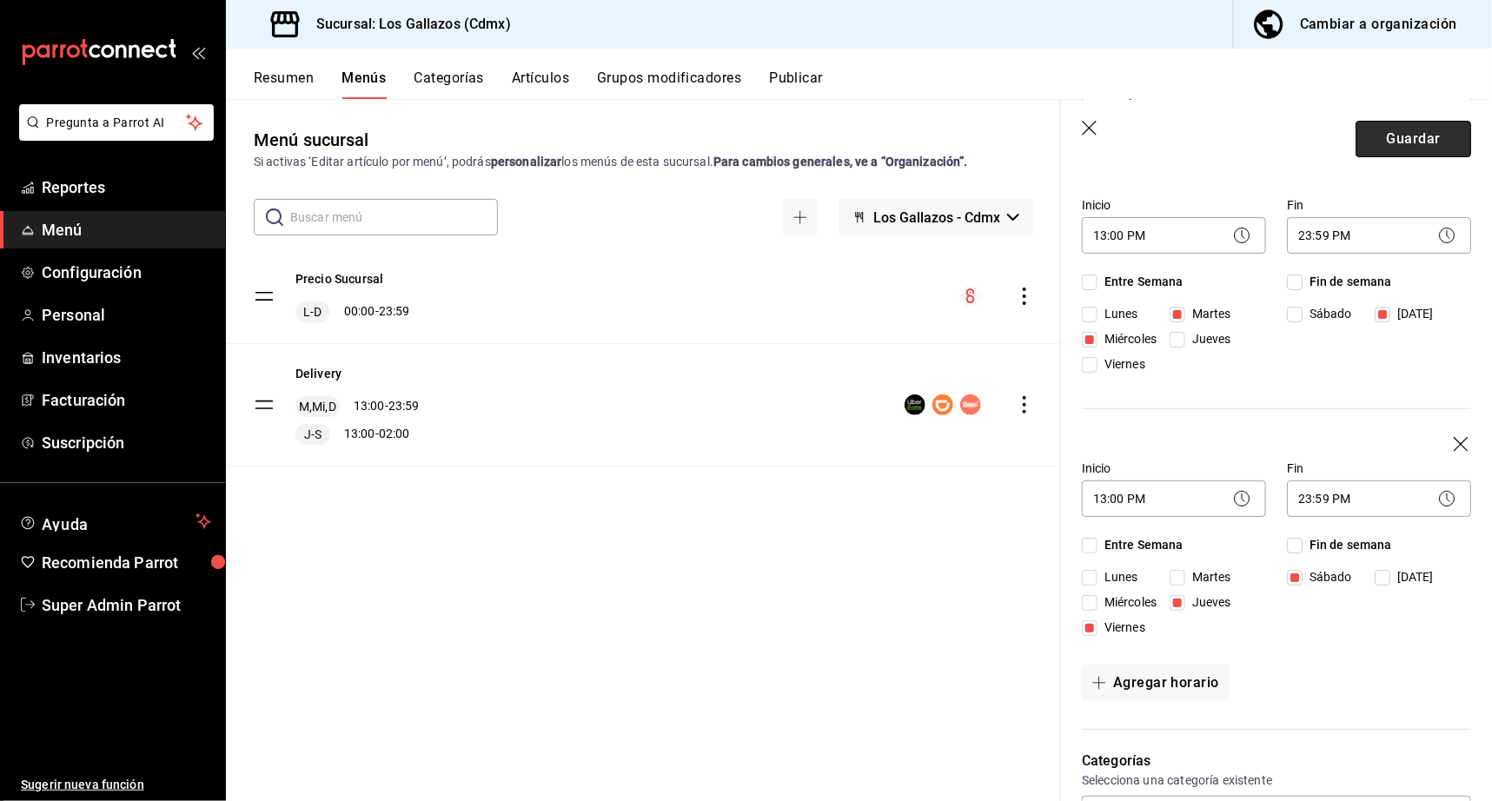
click at [1409, 144] on button "Guardar" at bounding box center [1414, 139] width 116 height 36
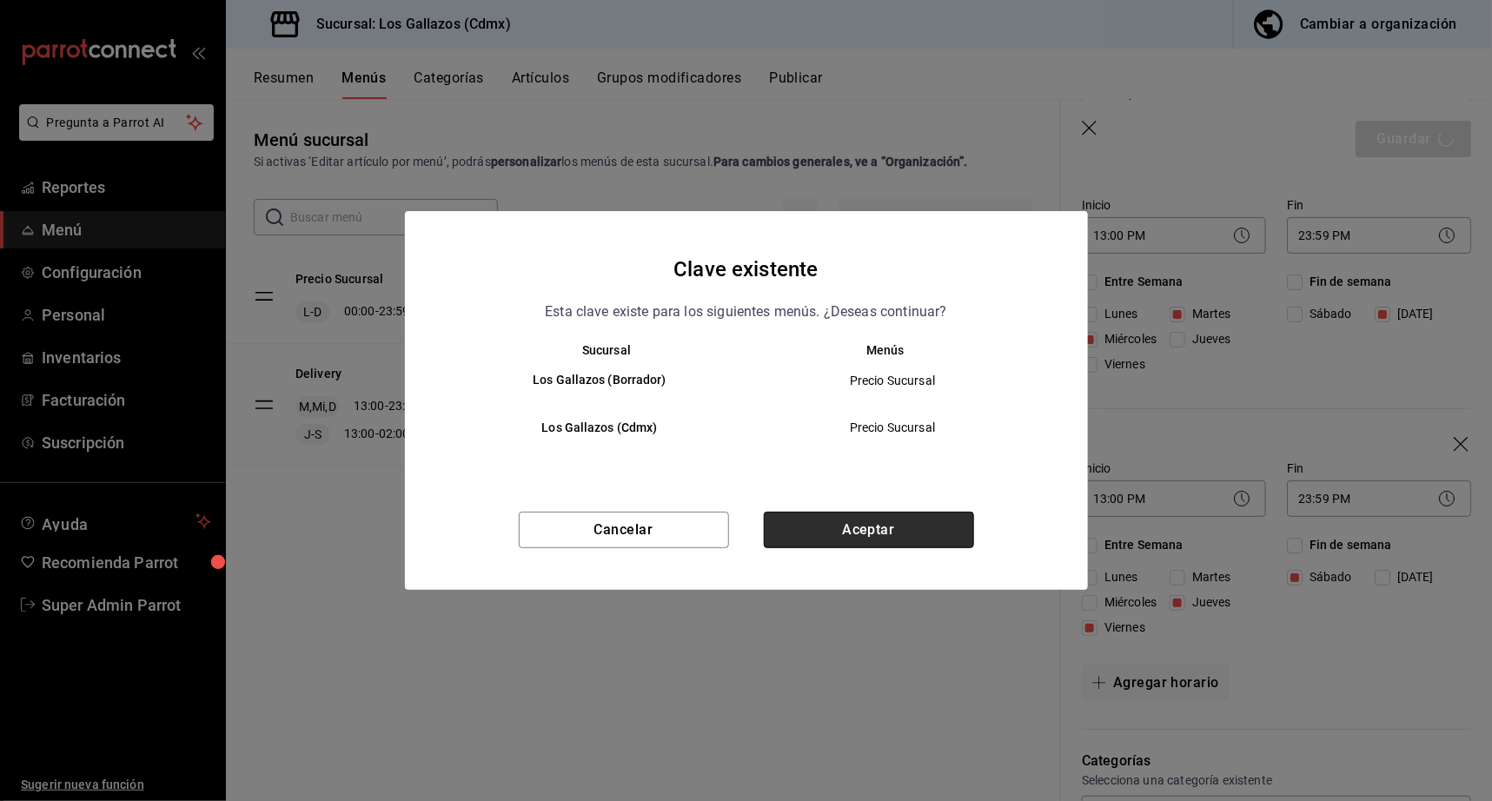
click at [898, 520] on button "Aceptar" at bounding box center [869, 530] width 210 height 36
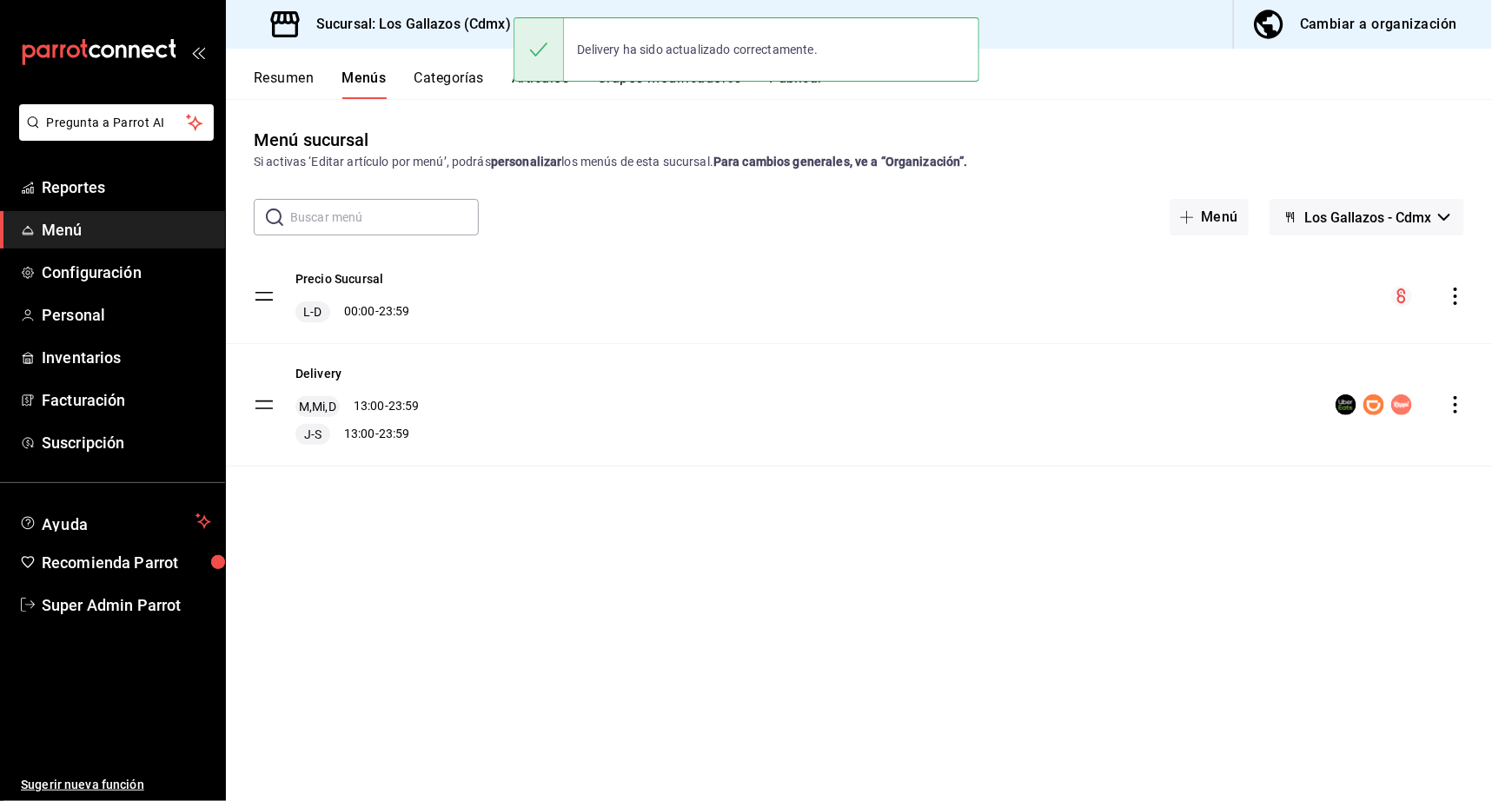
click at [604, 153] on div "Si activas ‘Editar artículo por menú’, podrás personalizar los menús de esta su…" at bounding box center [859, 162] width 1210 height 18
click at [783, 88] on button "Publicar" at bounding box center [796, 85] width 54 height 30
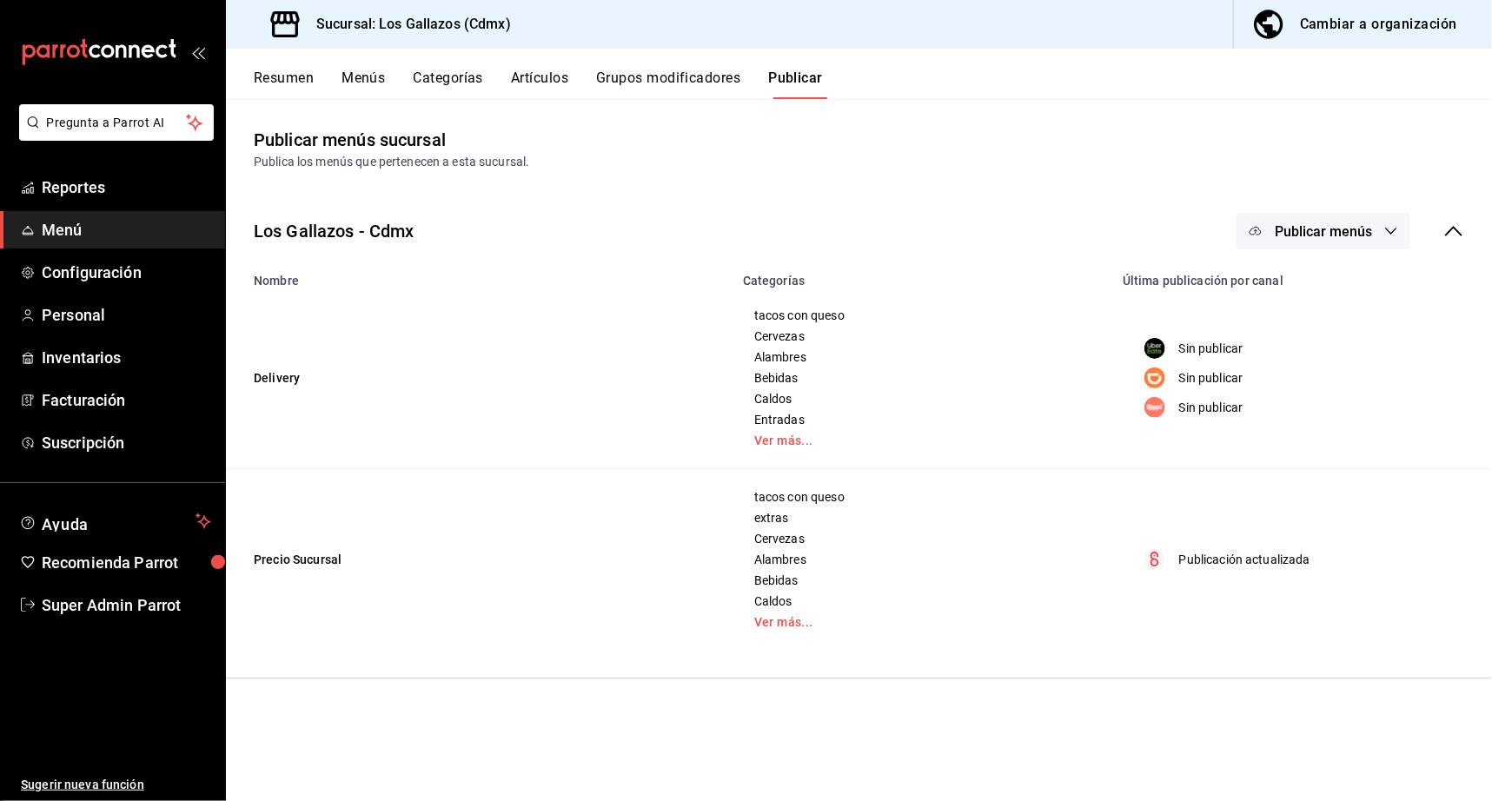
click at [1384, 215] on button "Publicar menús" at bounding box center [1323, 231] width 174 height 36
click at [1354, 280] on span "Uber Eats" at bounding box center [1348, 288] width 83 height 18
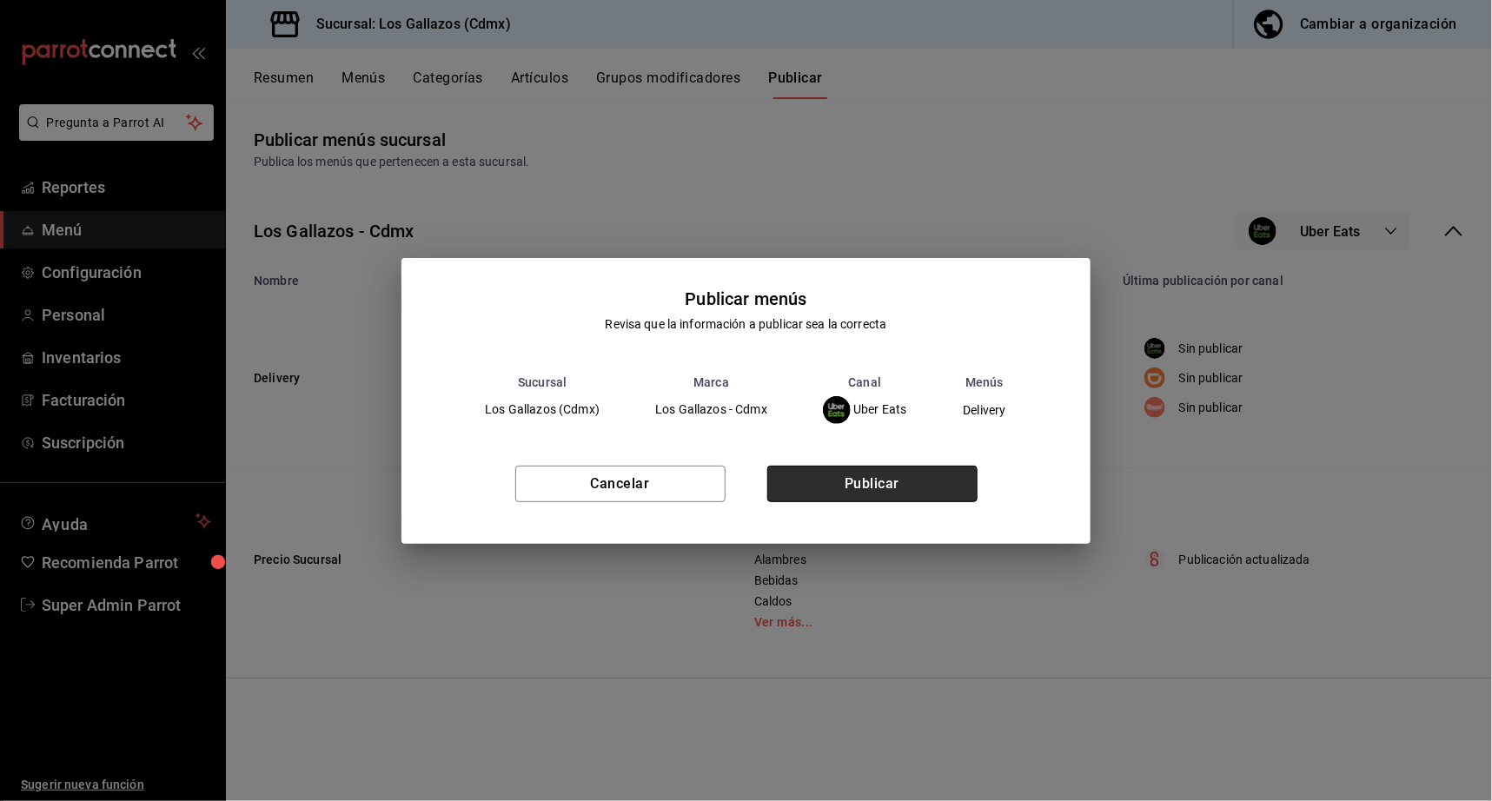
click at [906, 486] on button "Publicar" at bounding box center [872, 484] width 210 height 36
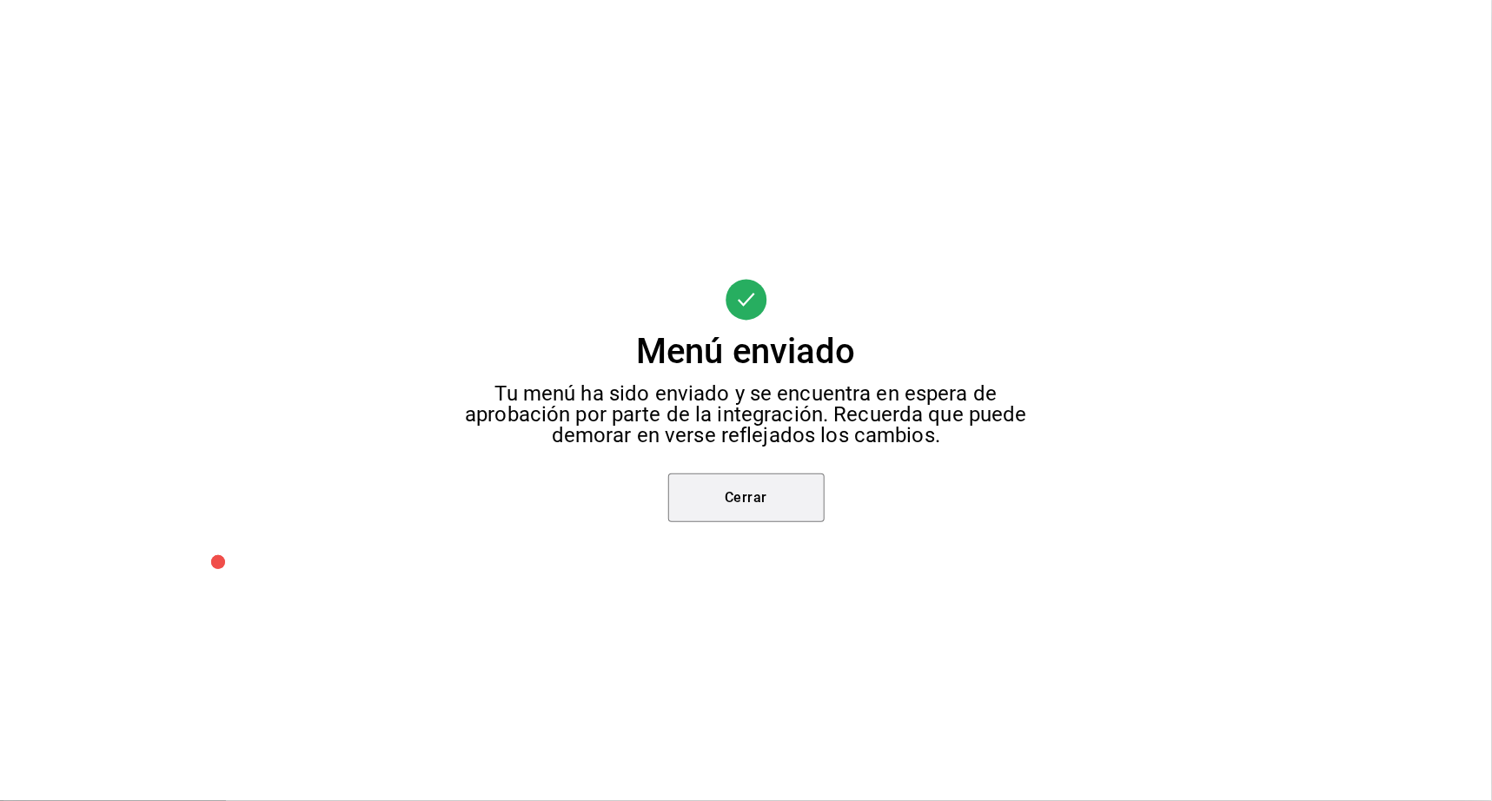
click at [772, 488] on button "Cerrar" at bounding box center [746, 498] width 156 height 49
